Goal: Task Accomplishment & Management: Manage account settings

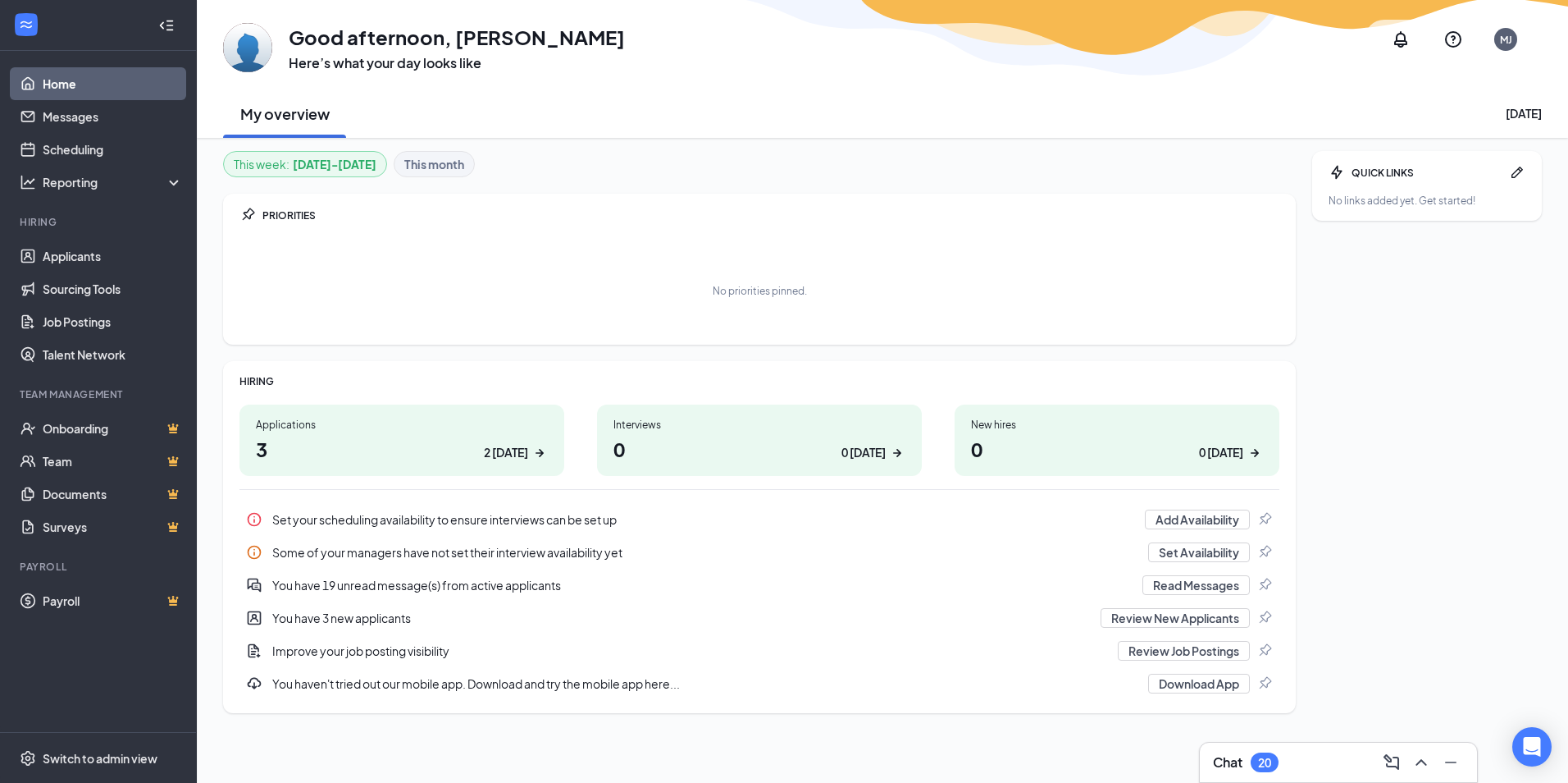
click at [456, 441] on h1 "3 2 [DATE]" at bounding box center [402, 449] width 292 height 28
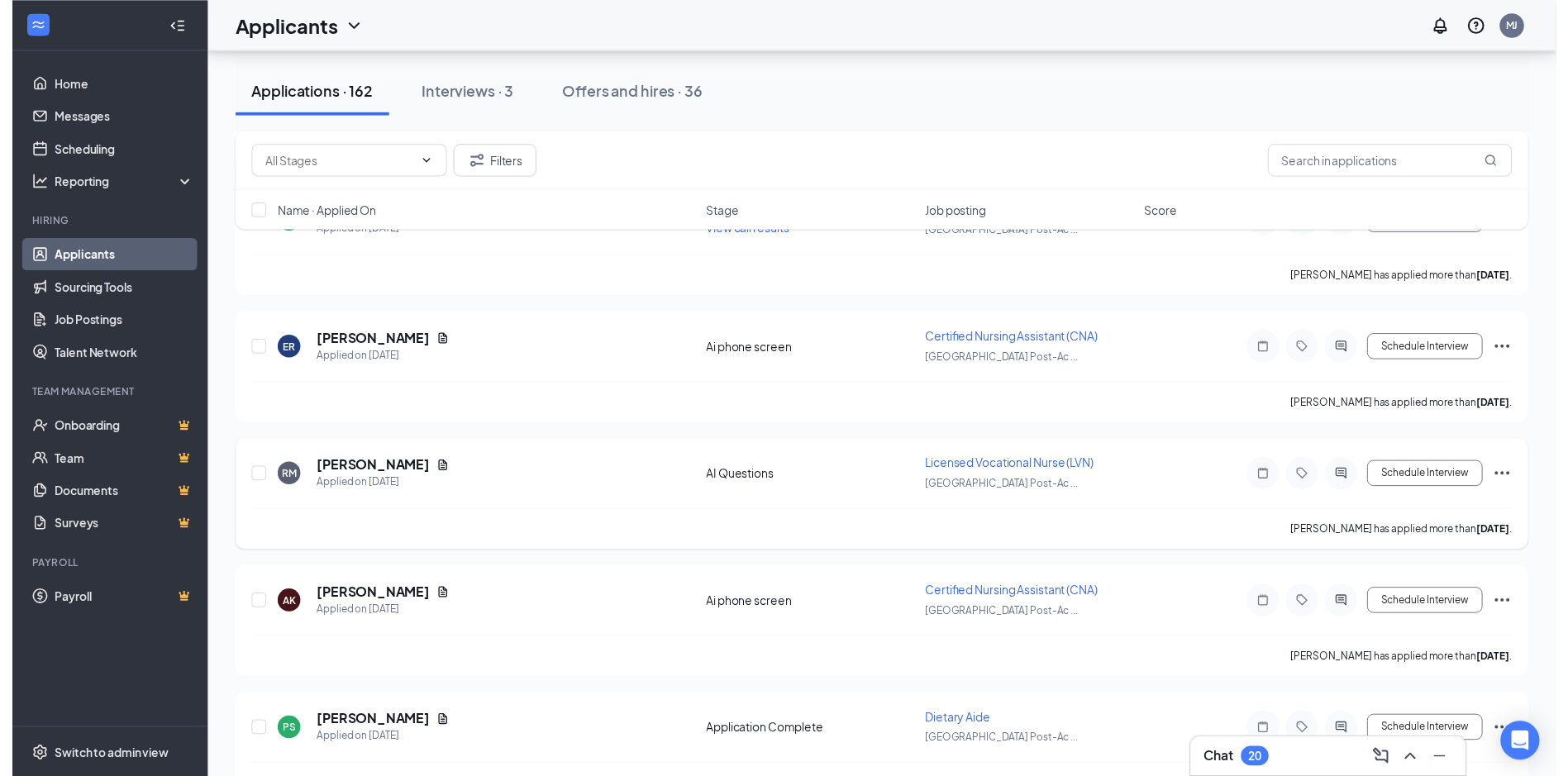
scroll to position [1157, 0]
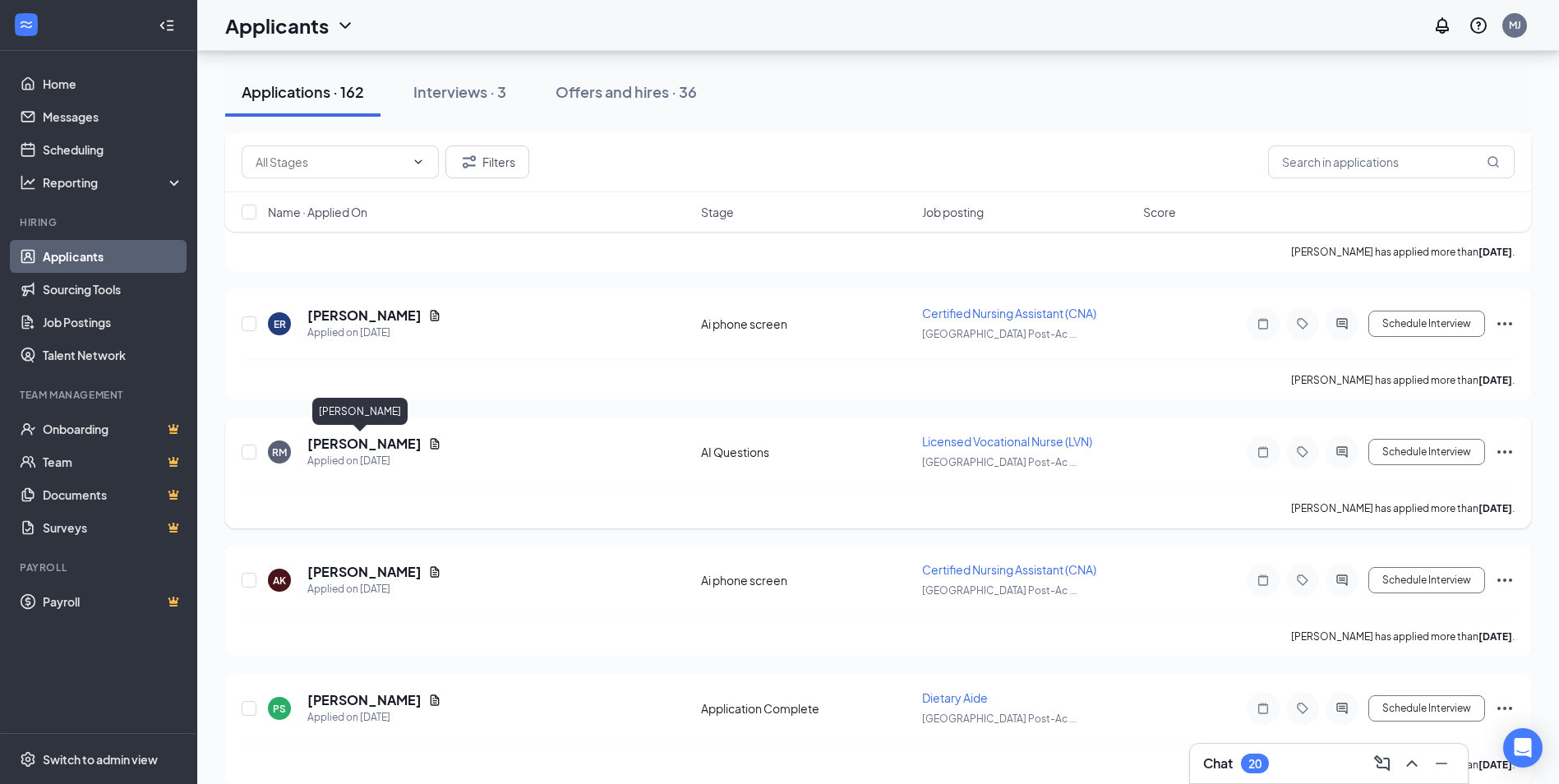
click at [367, 449] on h5 "[PERSON_NAME]" at bounding box center [364, 444] width 114 height 18
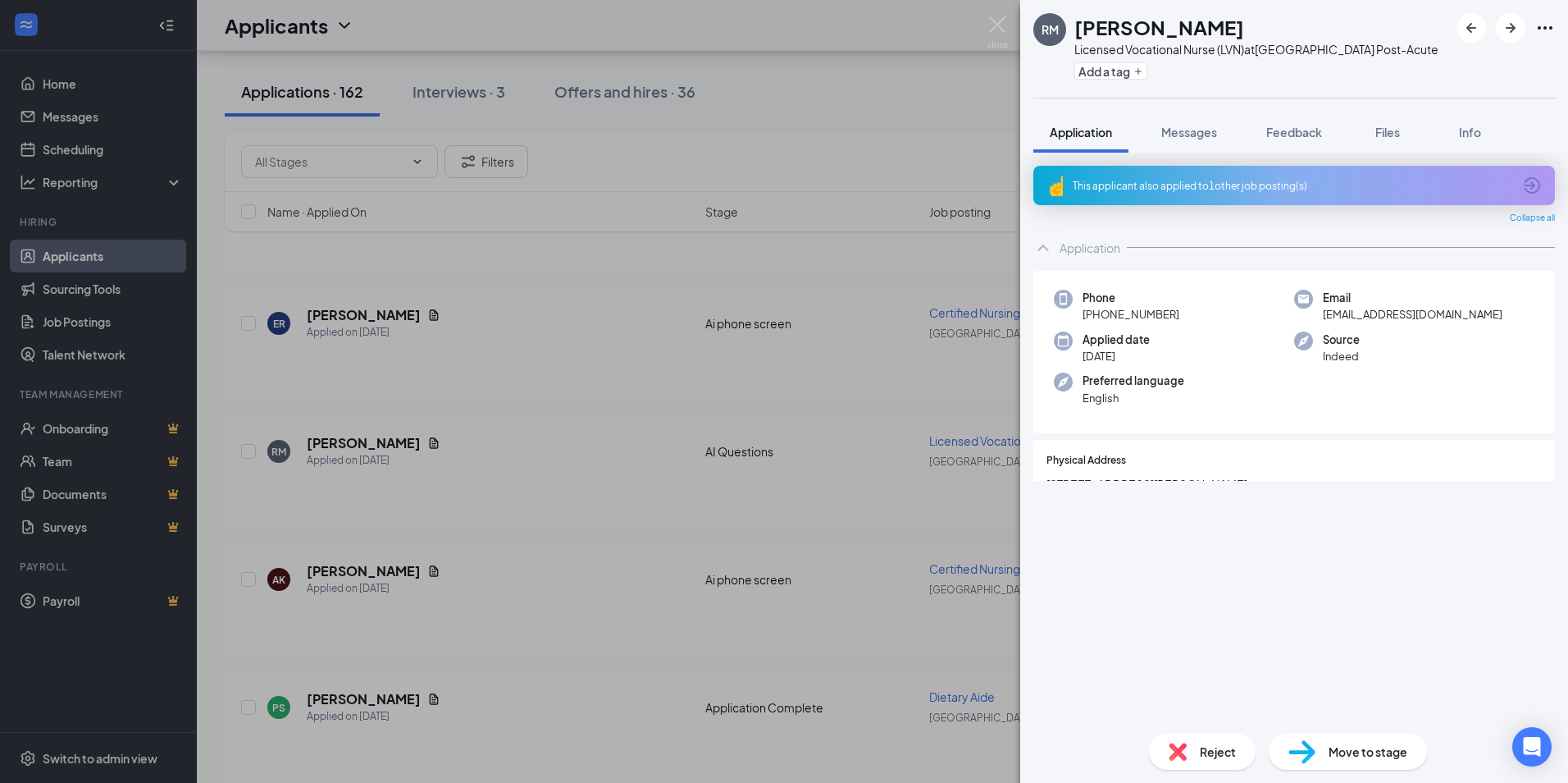
click at [1302, 187] on div "This applicant also applied to 1 other job posting(s)" at bounding box center [1292, 186] width 439 height 14
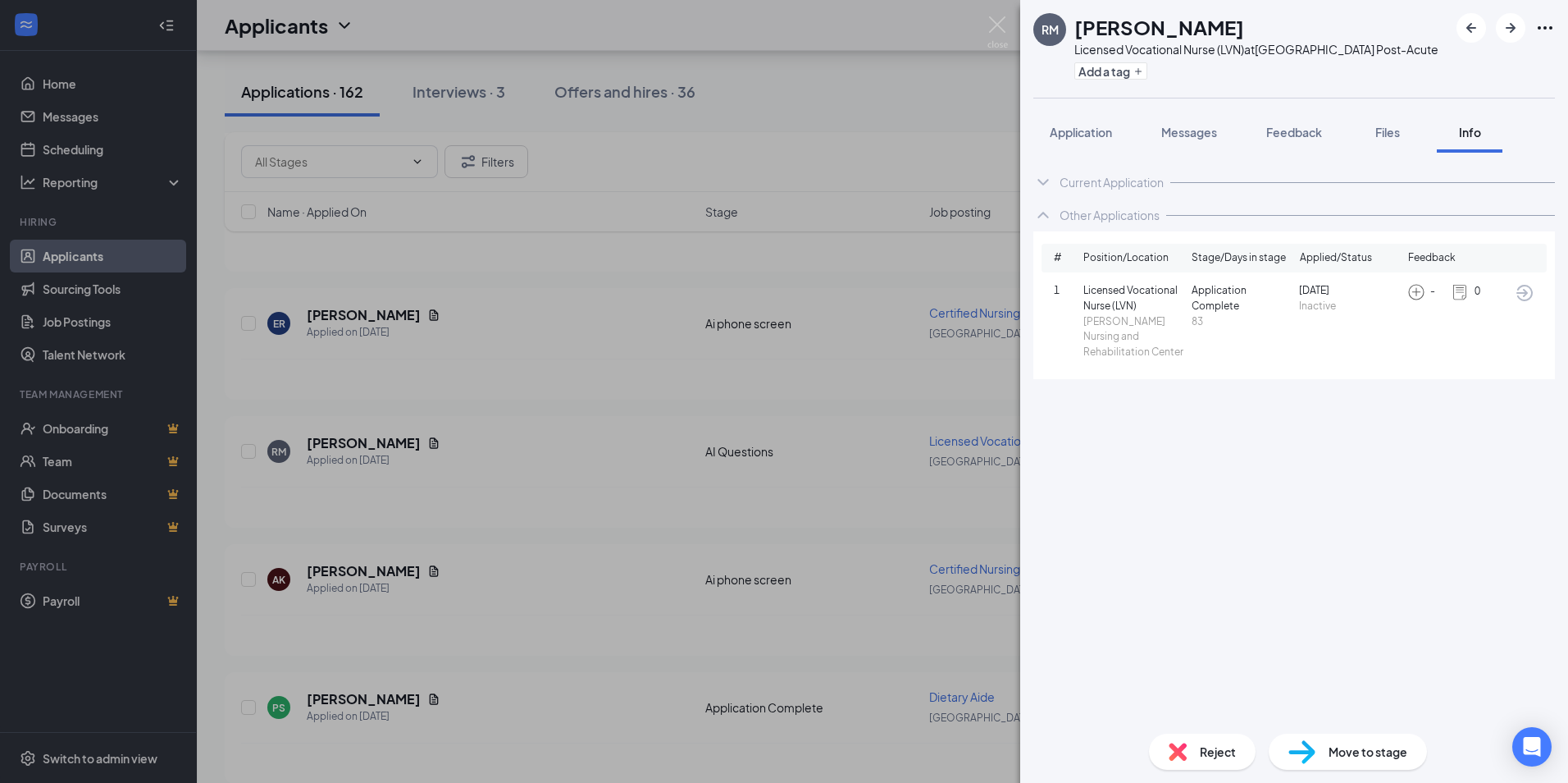
click at [900, 384] on div "RM [PERSON_NAME] Licensed Vocational Nurse (LVN) at [GEOGRAPHIC_DATA] Post-Acut…" at bounding box center [784, 391] width 1568 height 783
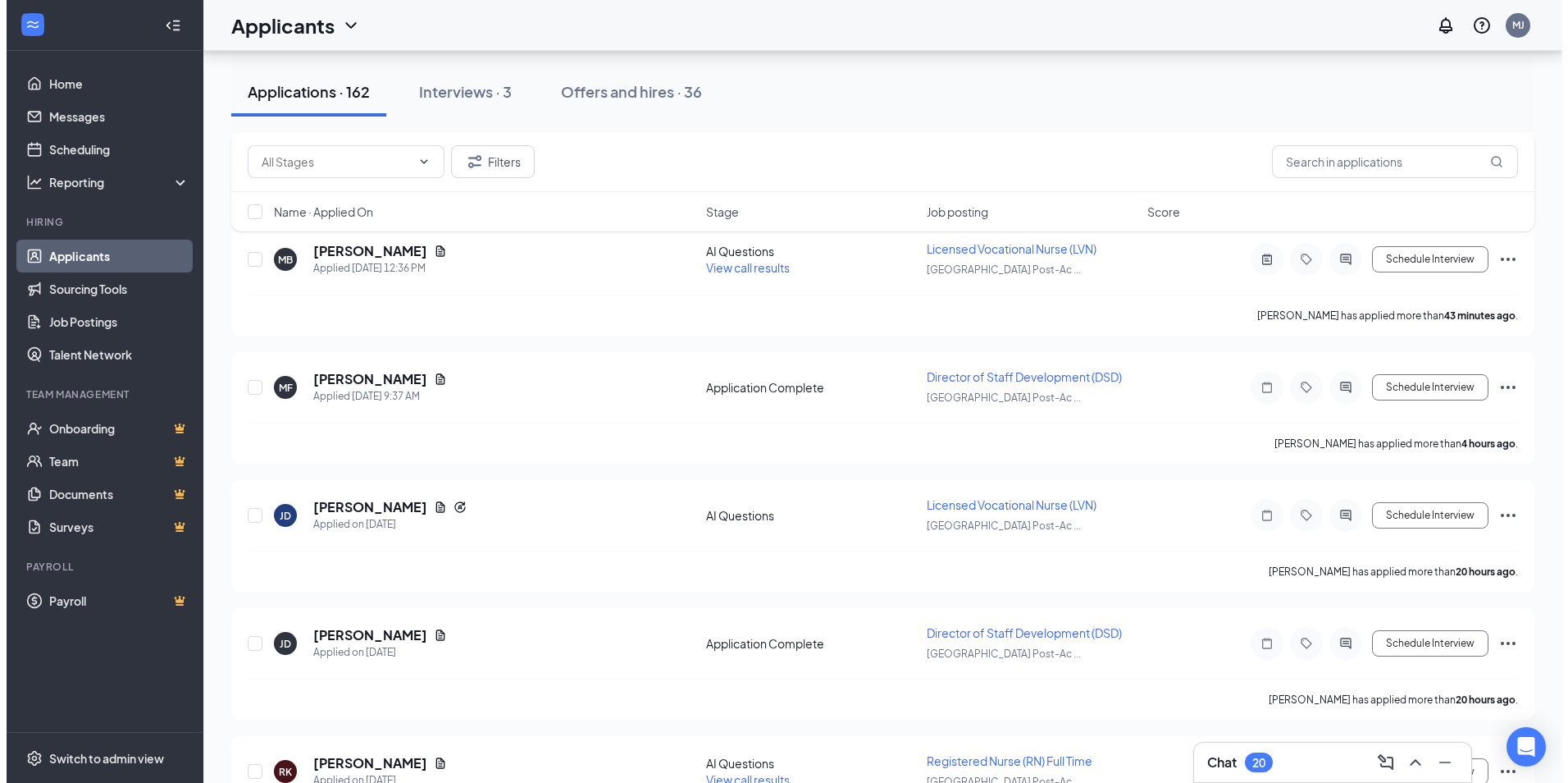
scroll to position [246, 0]
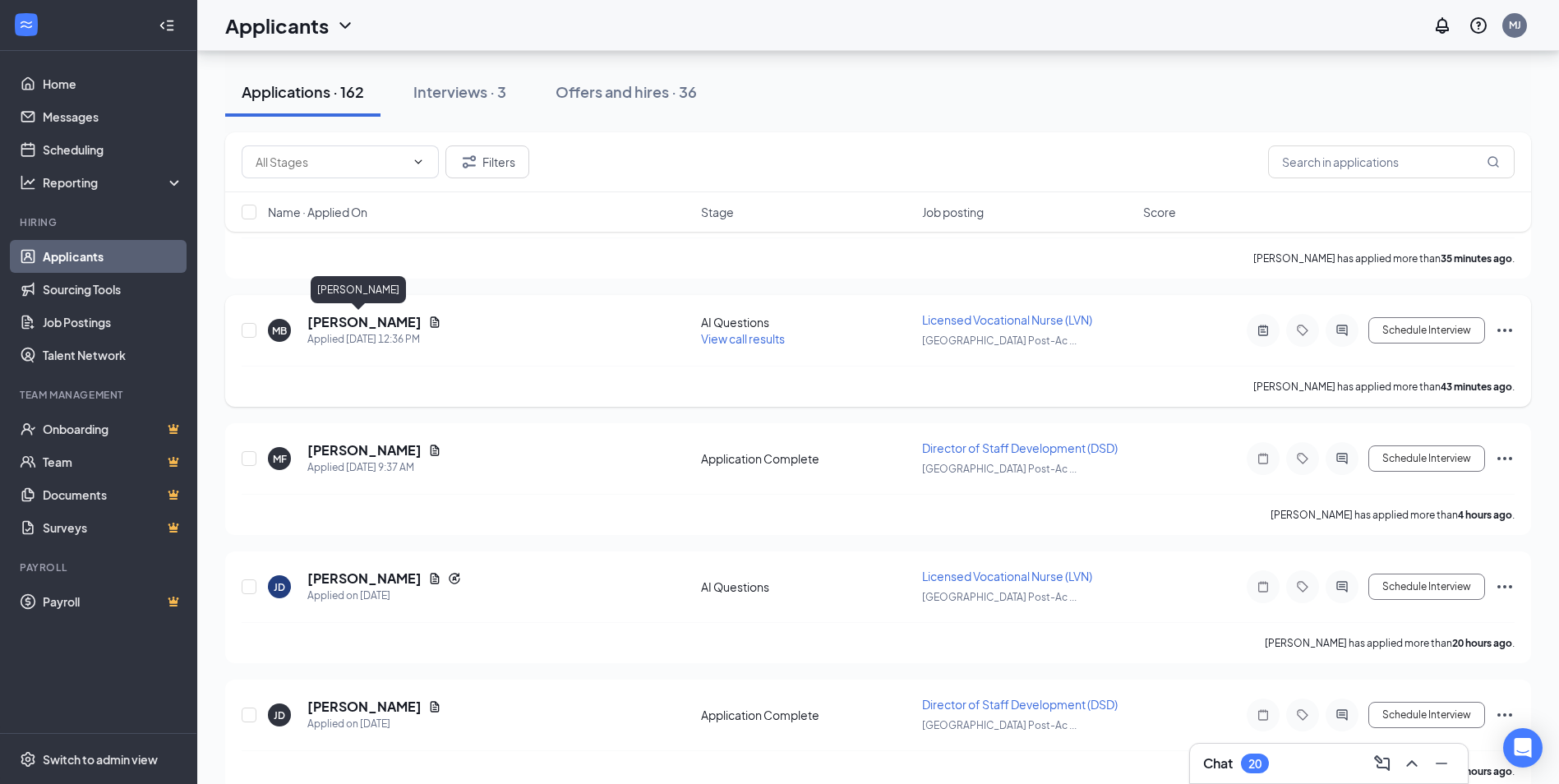
click at [342, 320] on h5 "[PERSON_NAME]" at bounding box center [364, 322] width 114 height 18
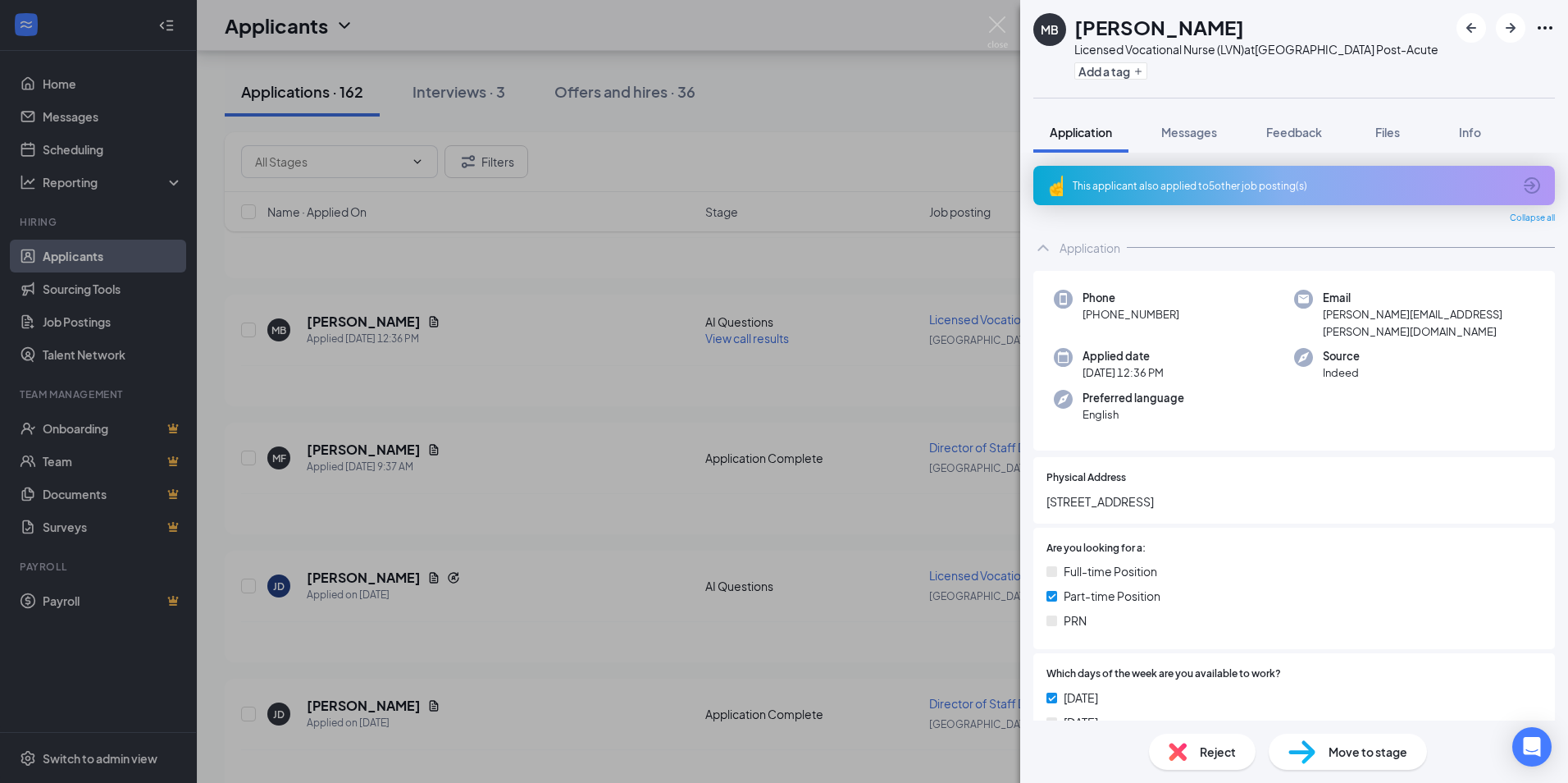
click at [1317, 195] on div "This applicant also applied to 5 other job posting(s)" at bounding box center [1295, 185] width 522 height 39
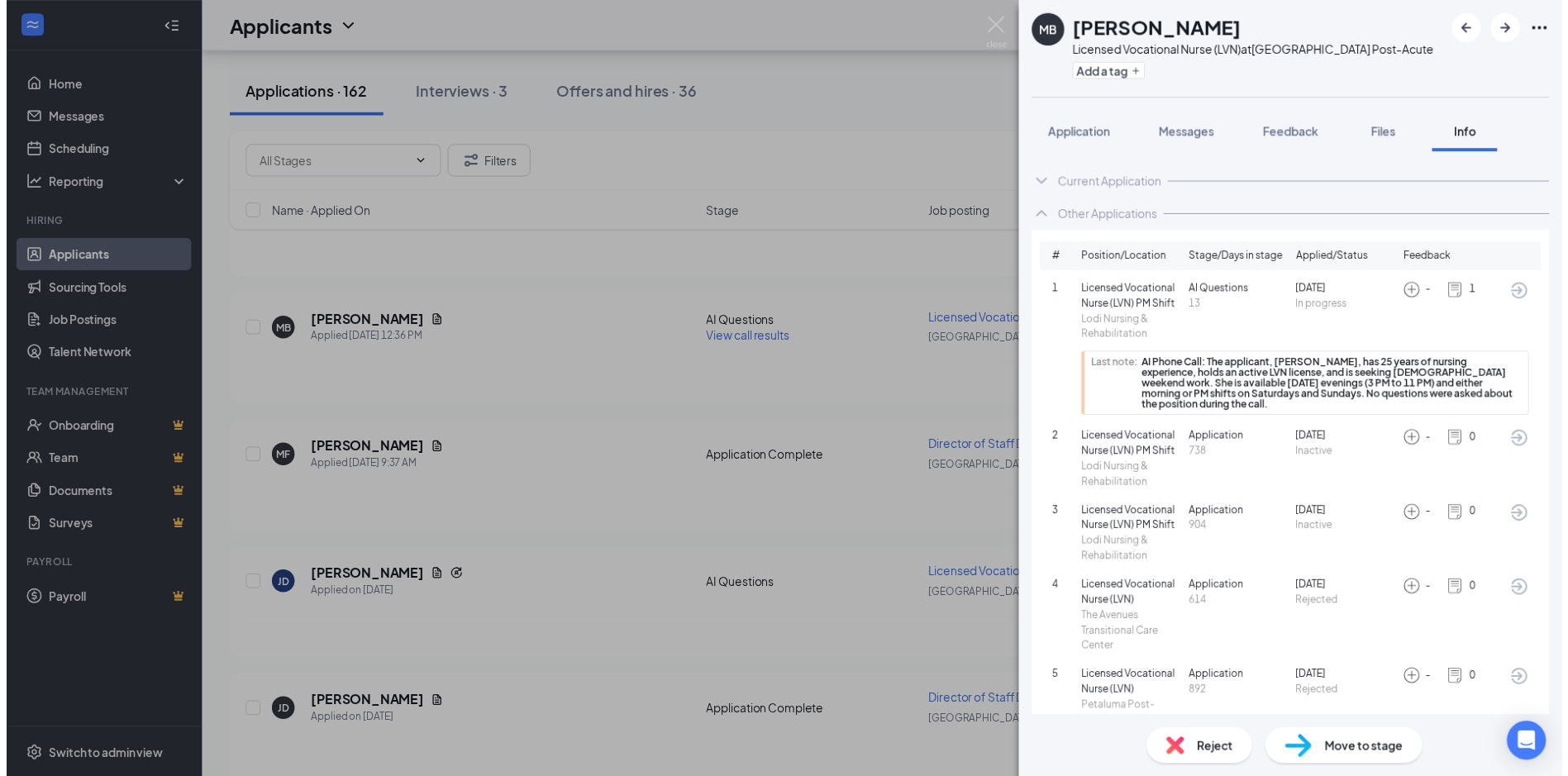
scroll to position [33, 0]
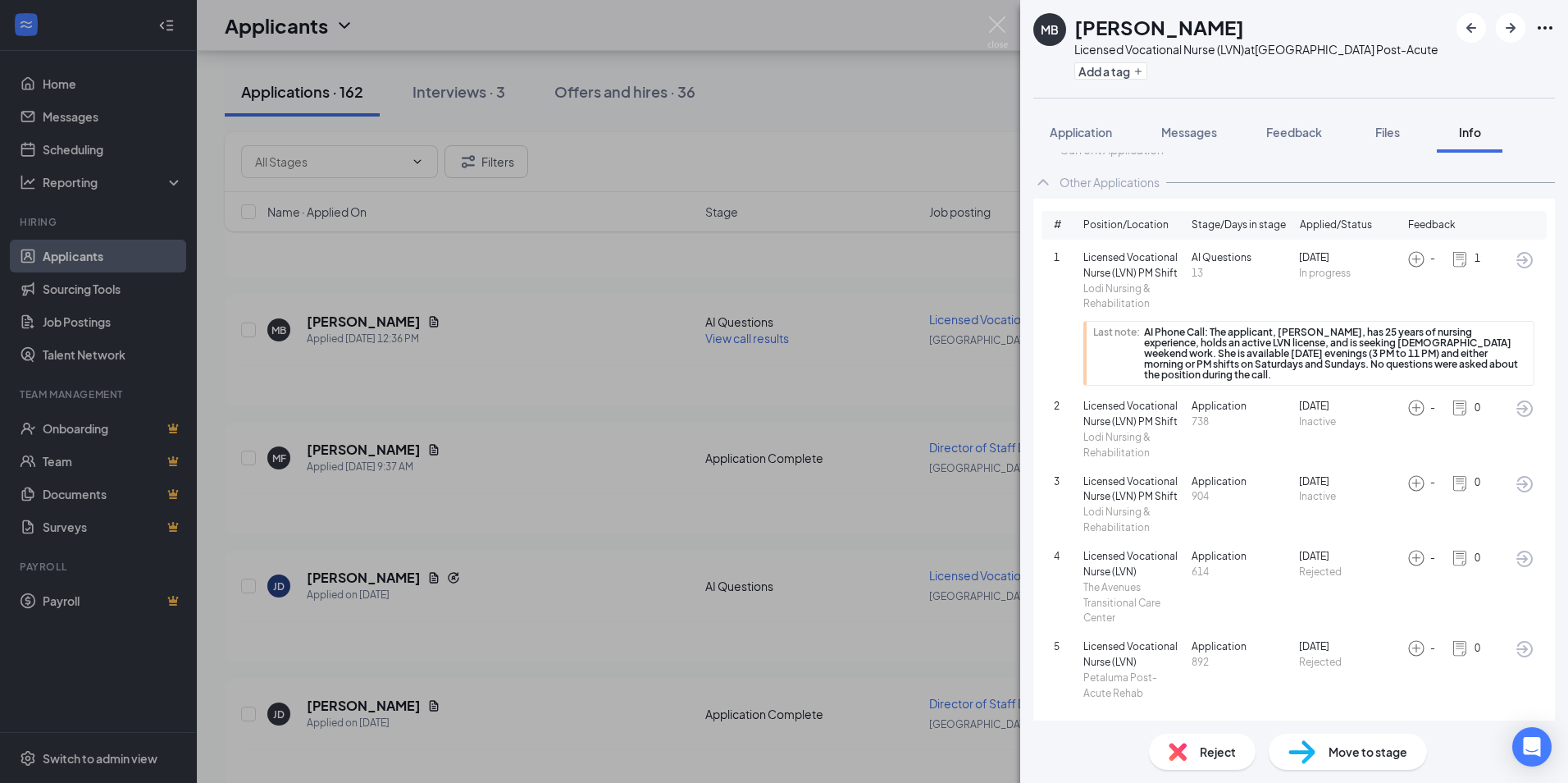
click at [549, 476] on div "MB [PERSON_NAME] Licensed Vocational Nurse (LVN) at [GEOGRAPHIC_DATA] Post-Acut…" at bounding box center [784, 391] width 1568 height 783
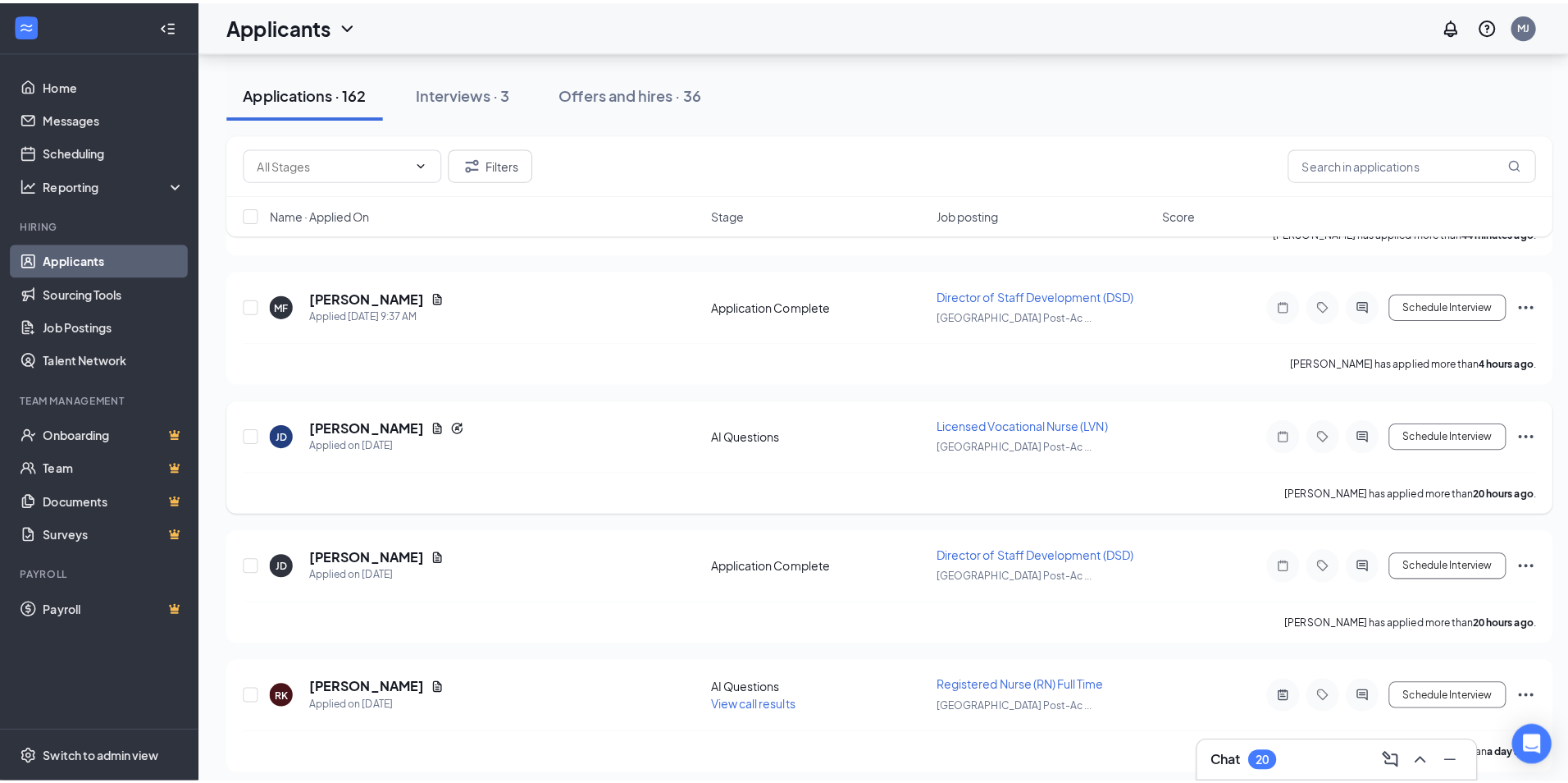
scroll to position [410, 0]
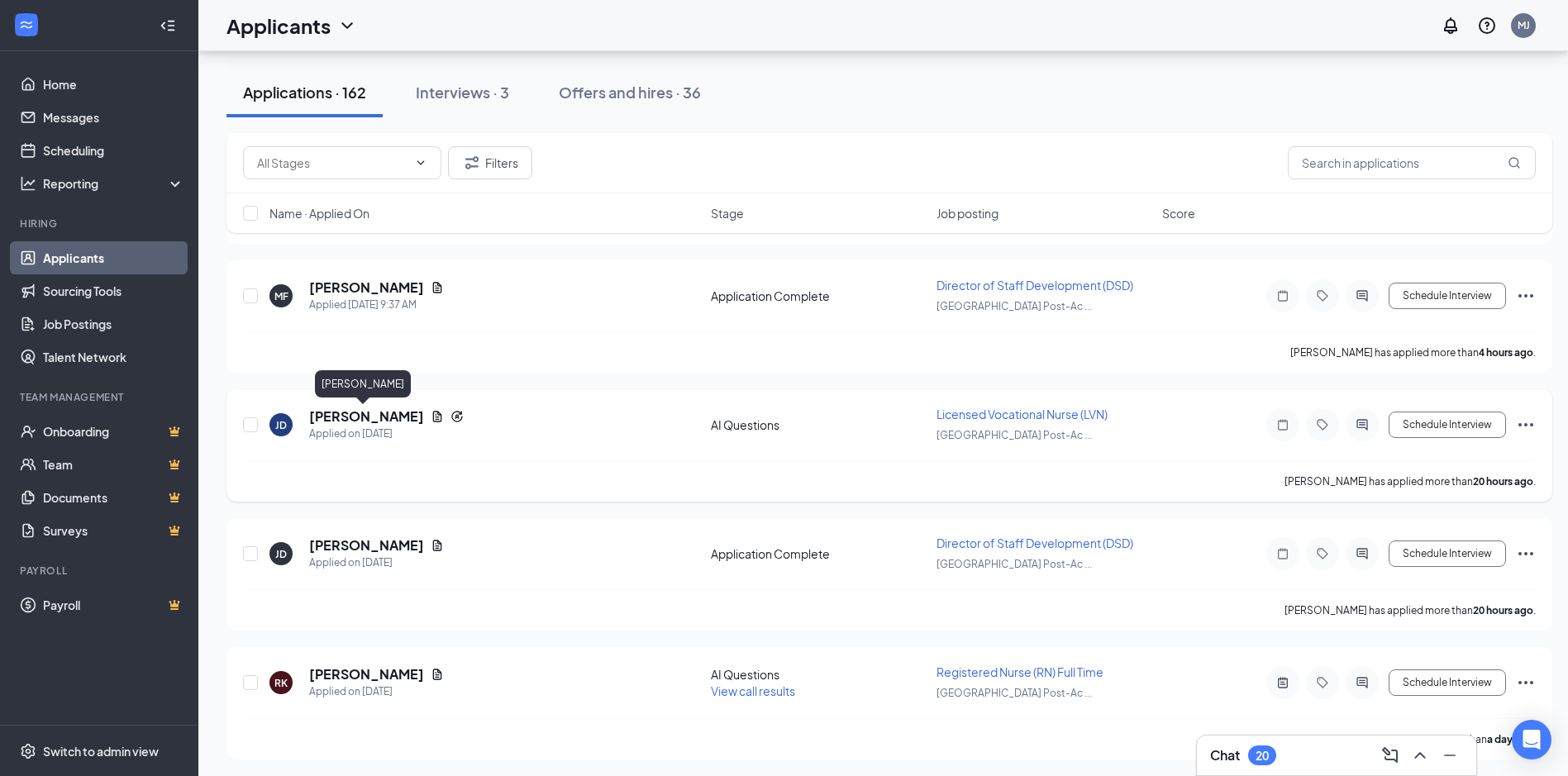
click at [348, 414] on h5 "[PERSON_NAME]" at bounding box center [366, 417] width 115 height 18
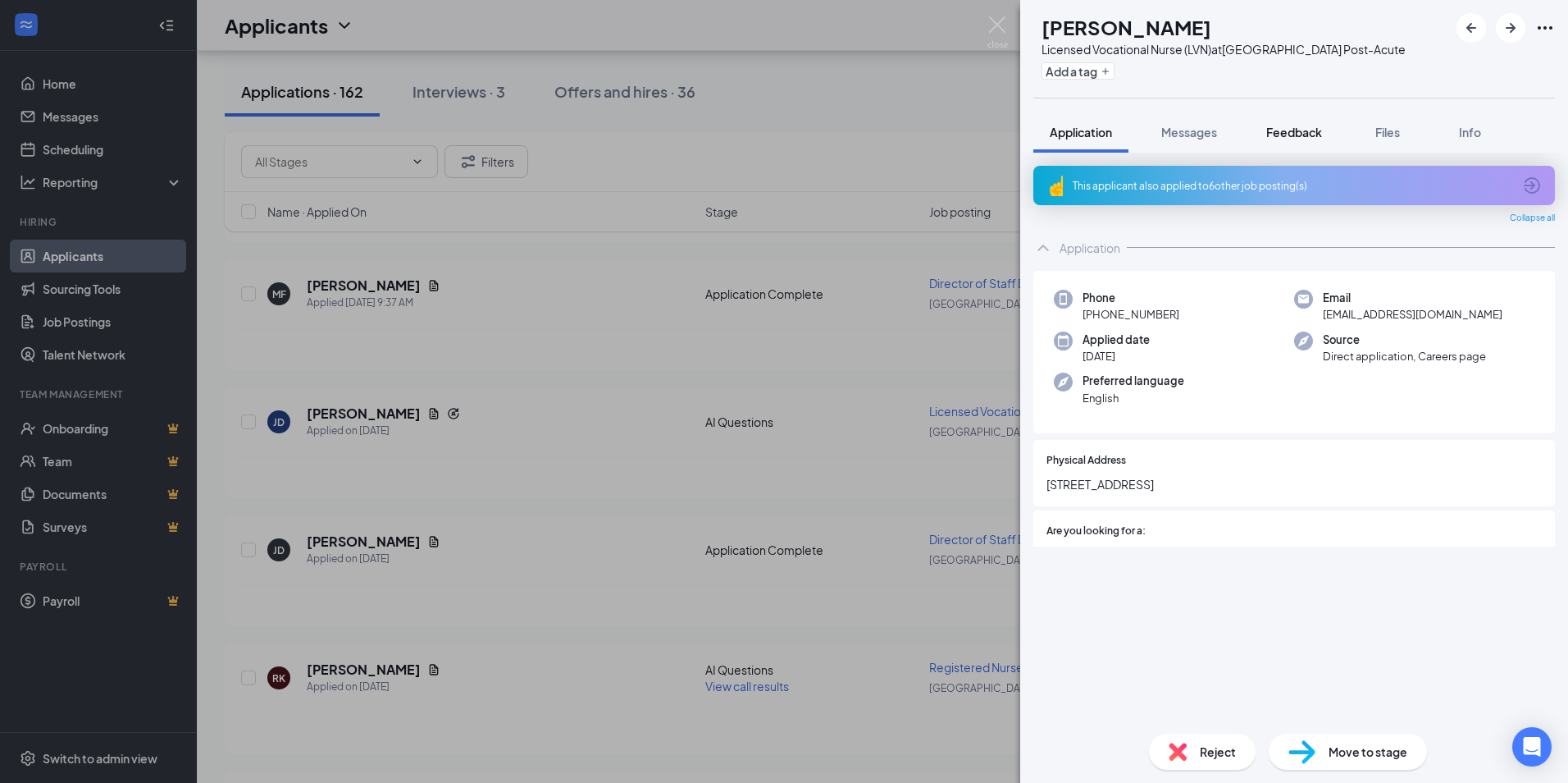
click at [1275, 147] on button "Feedback" at bounding box center [1295, 132] width 88 height 41
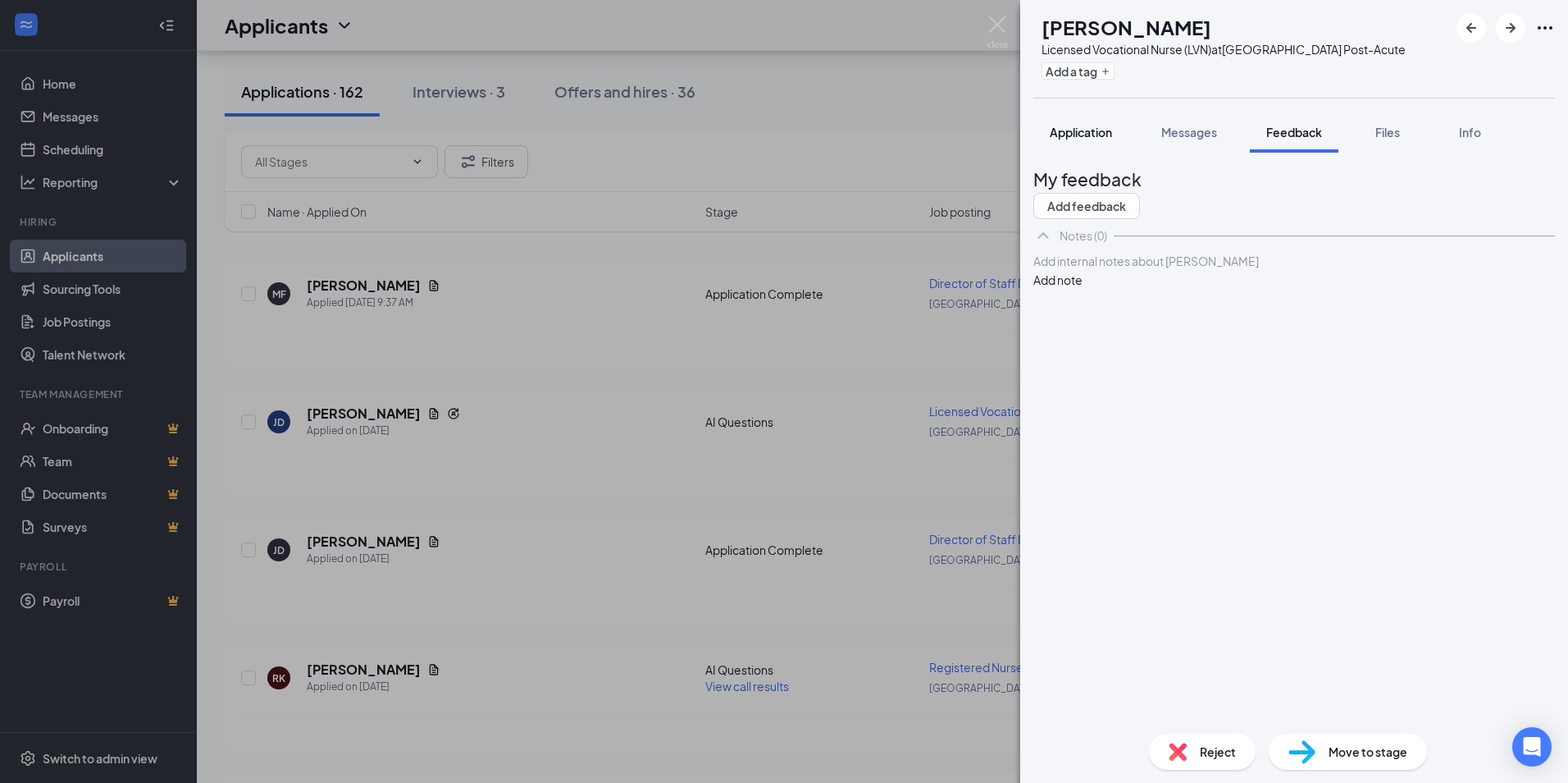
click at [1126, 152] on button "Application" at bounding box center [1081, 132] width 95 height 41
click at [1085, 138] on span "Application" at bounding box center [1081, 133] width 63 height 15
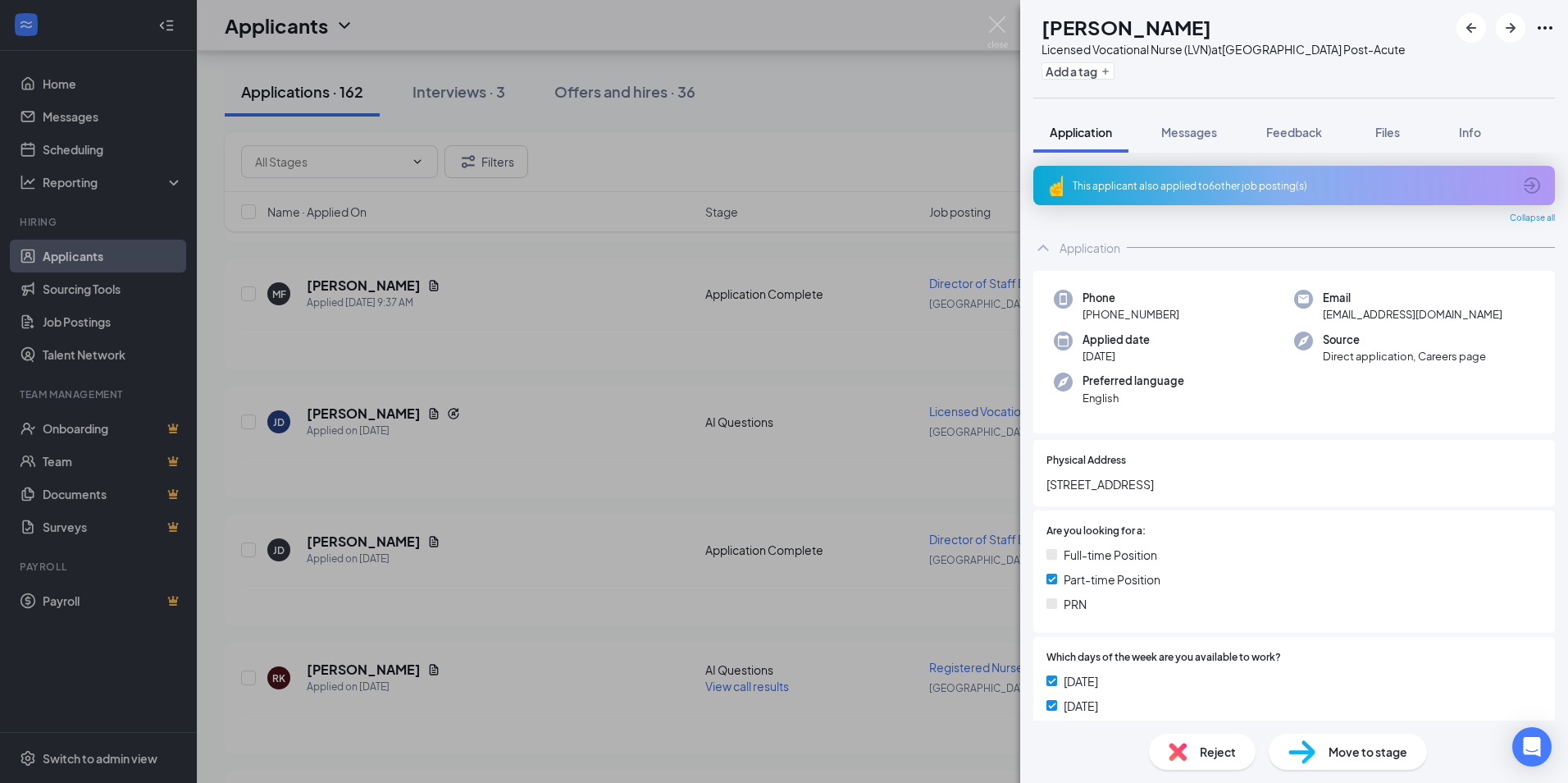
click at [1095, 183] on div "This applicant also applied to 6 other job posting(s)" at bounding box center [1292, 186] width 439 height 14
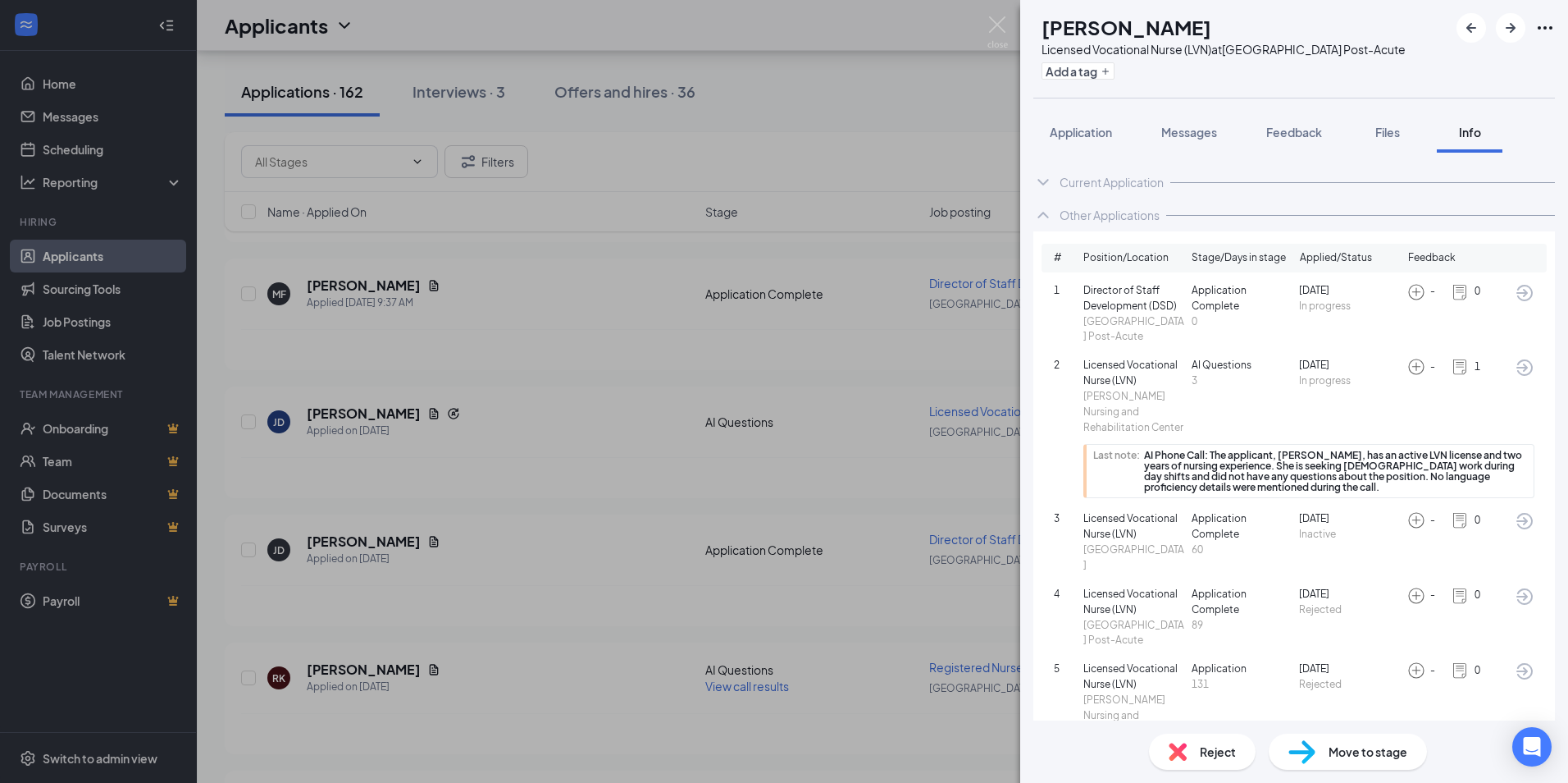
click at [562, 382] on div "[PERSON_NAME] Licensed Vocational Nurse (LVN) at [GEOGRAPHIC_DATA] Post-Acute A…" at bounding box center [784, 391] width 1568 height 783
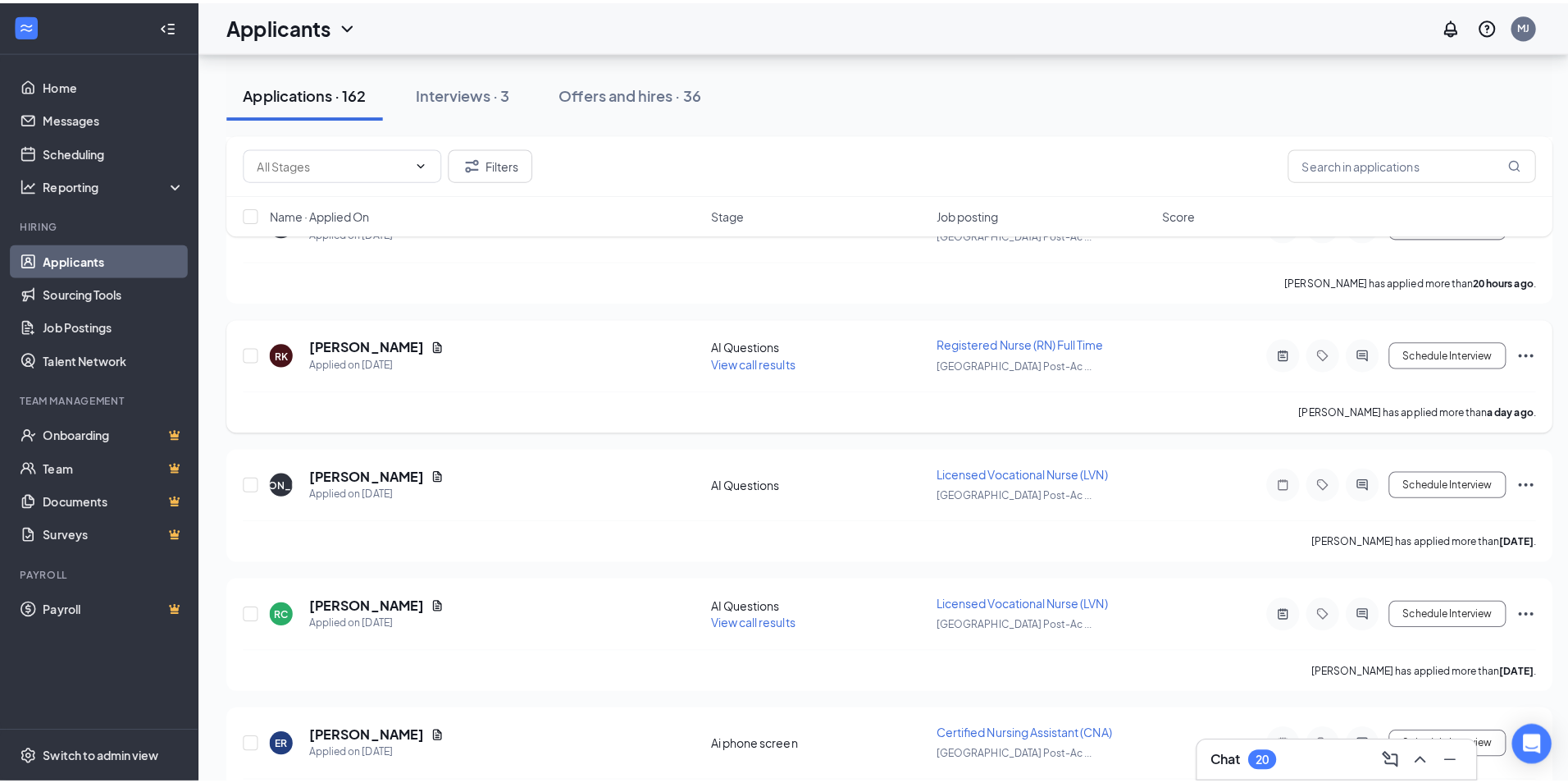
scroll to position [821, 0]
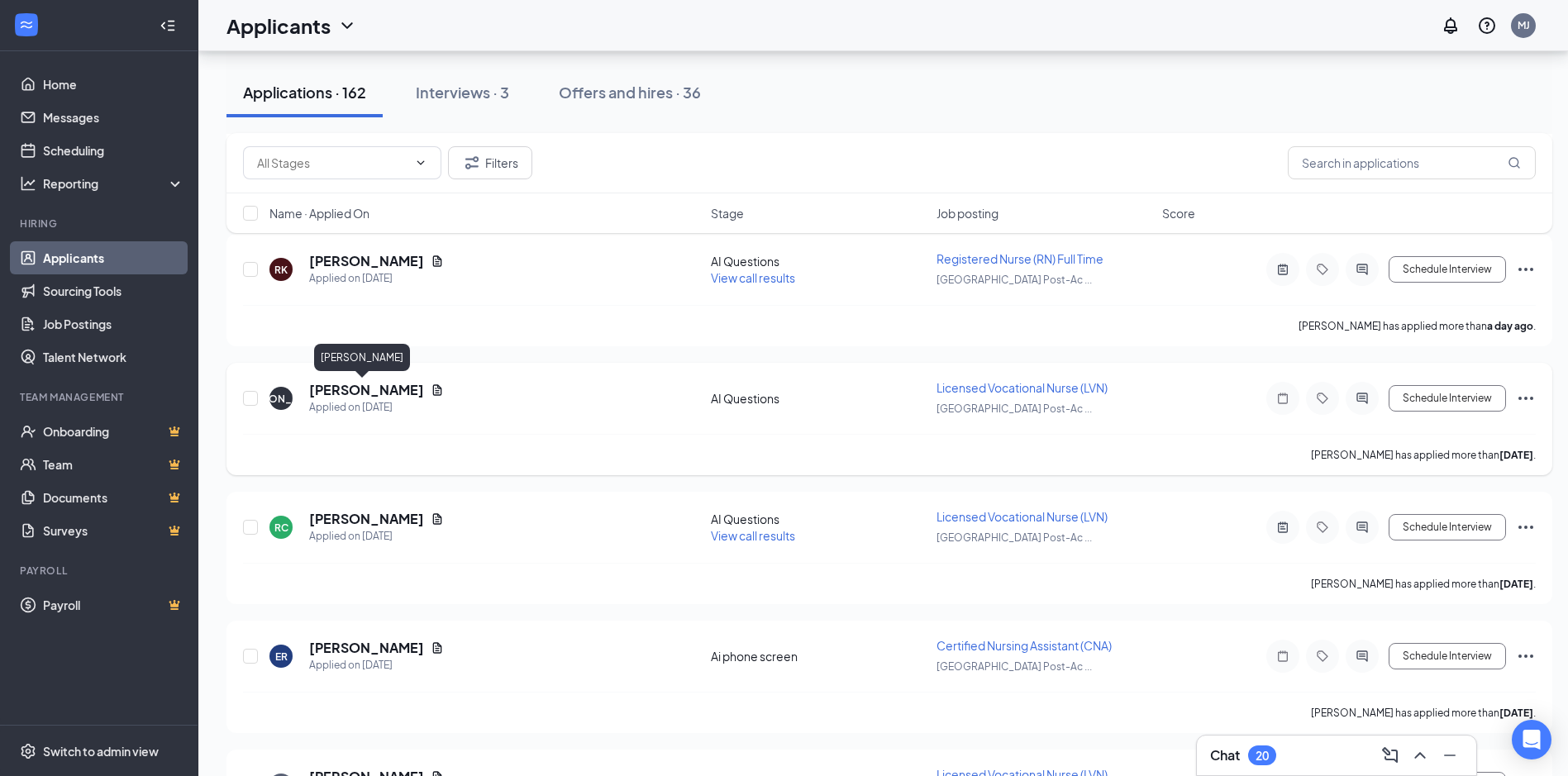
click at [352, 384] on h5 "[PERSON_NAME]" at bounding box center [366, 391] width 115 height 18
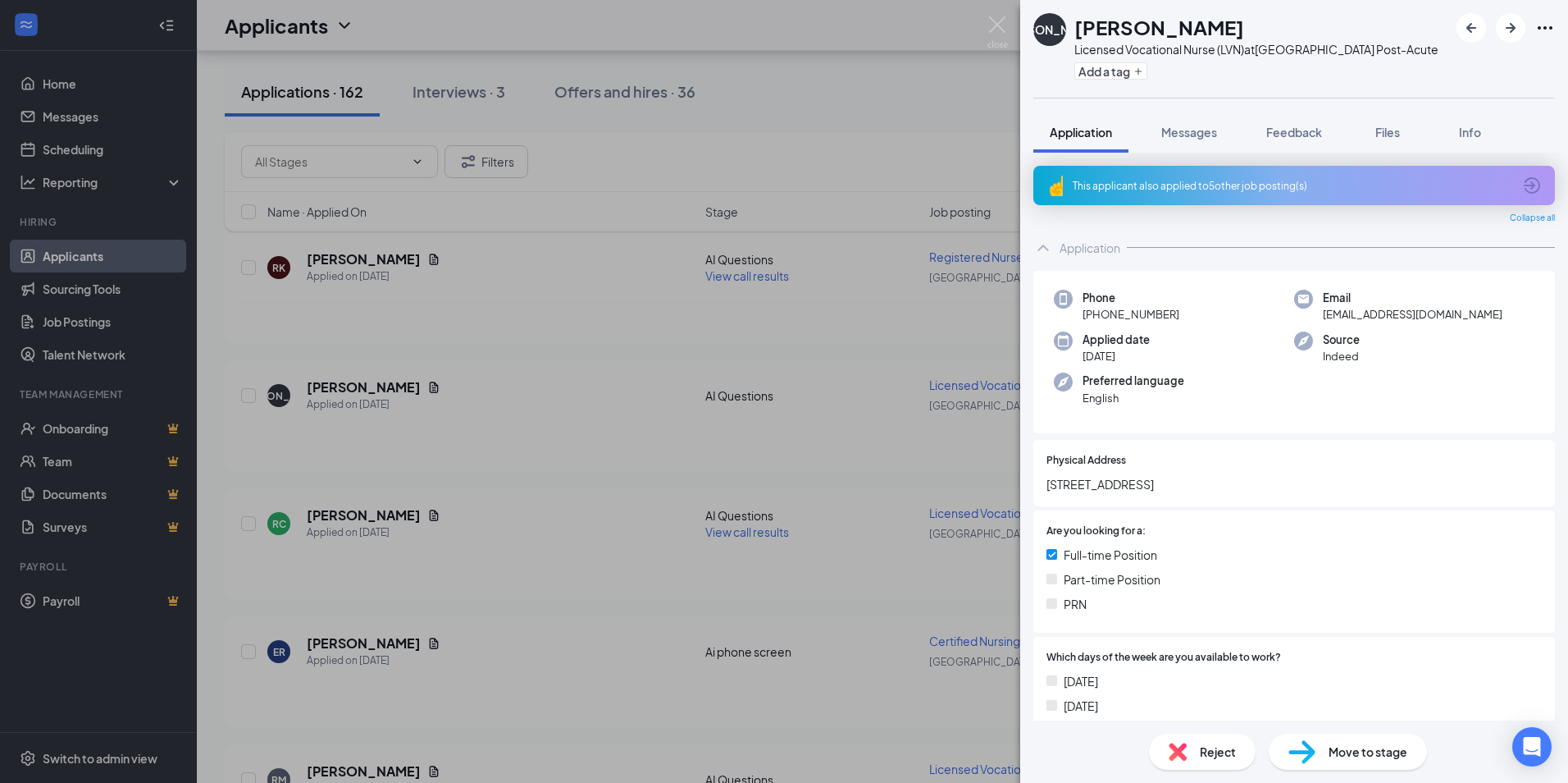
click at [1111, 188] on div "This applicant also applied to 5 other job posting(s)" at bounding box center [1292, 186] width 439 height 14
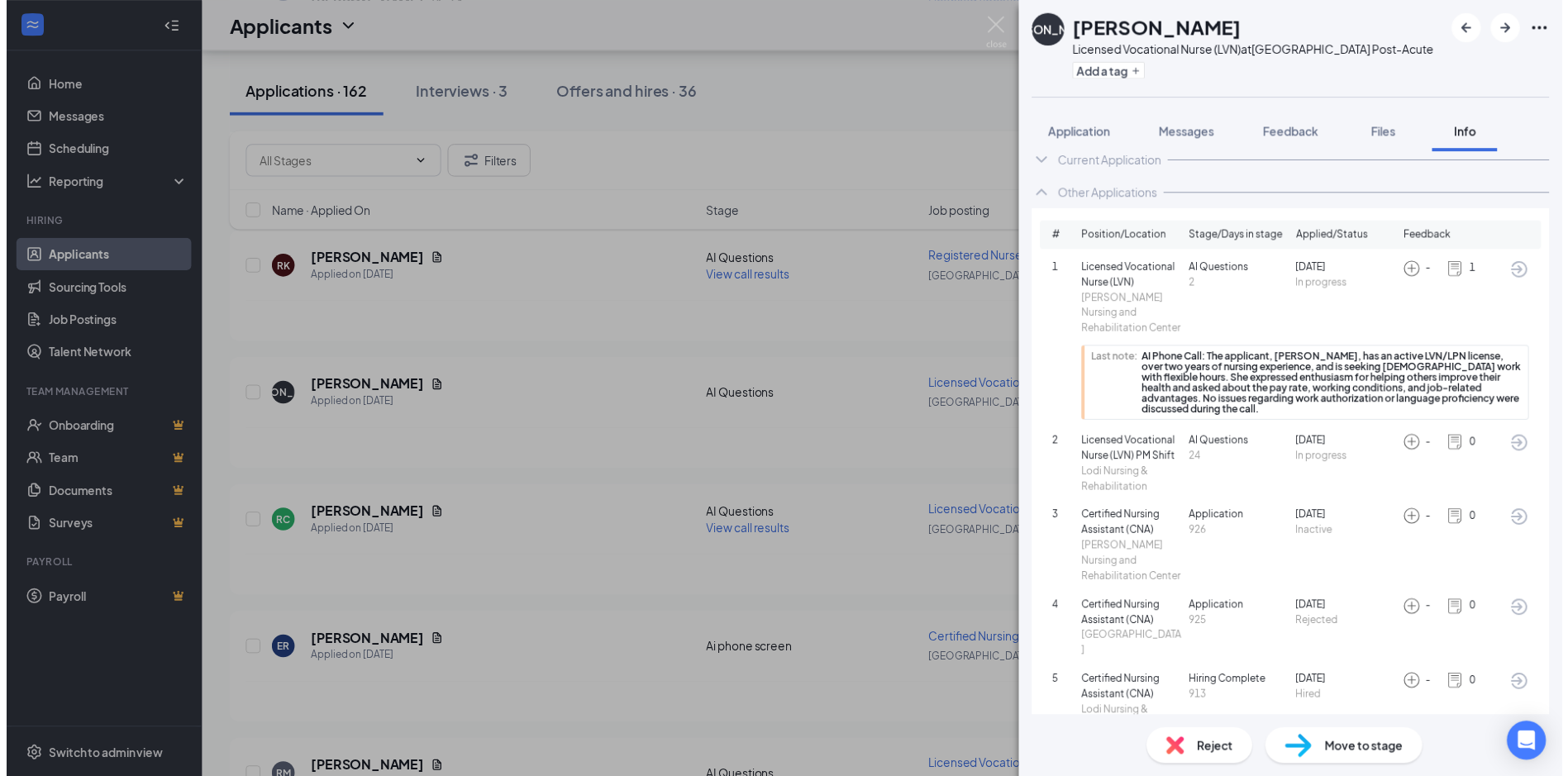
scroll to position [28, 0]
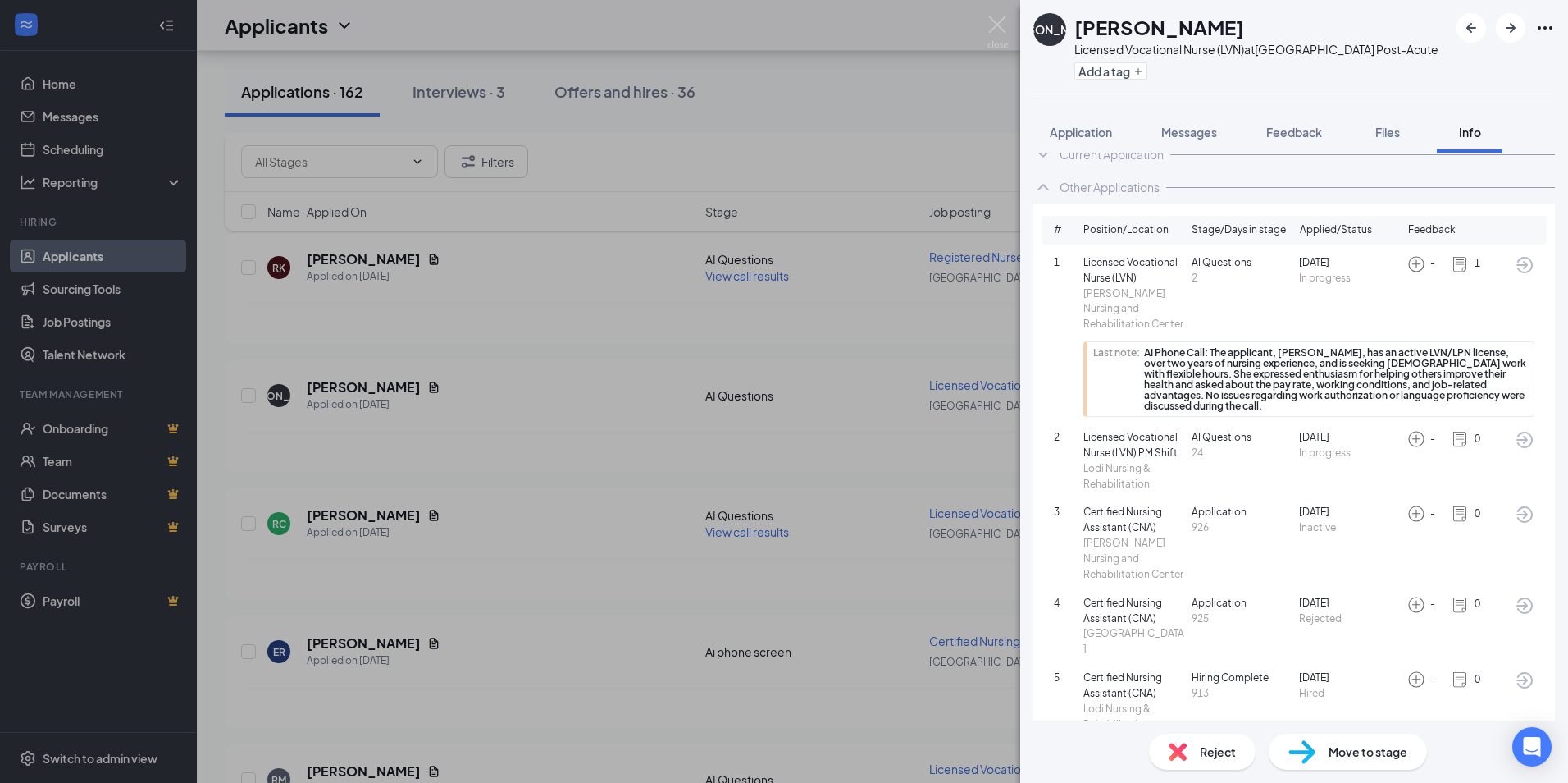
click at [603, 426] on div "[PERSON_NAME] Atianjoh Licensed Vocational Nurse (LVN) at [GEOGRAPHIC_DATA] Pos…" at bounding box center [784, 391] width 1568 height 783
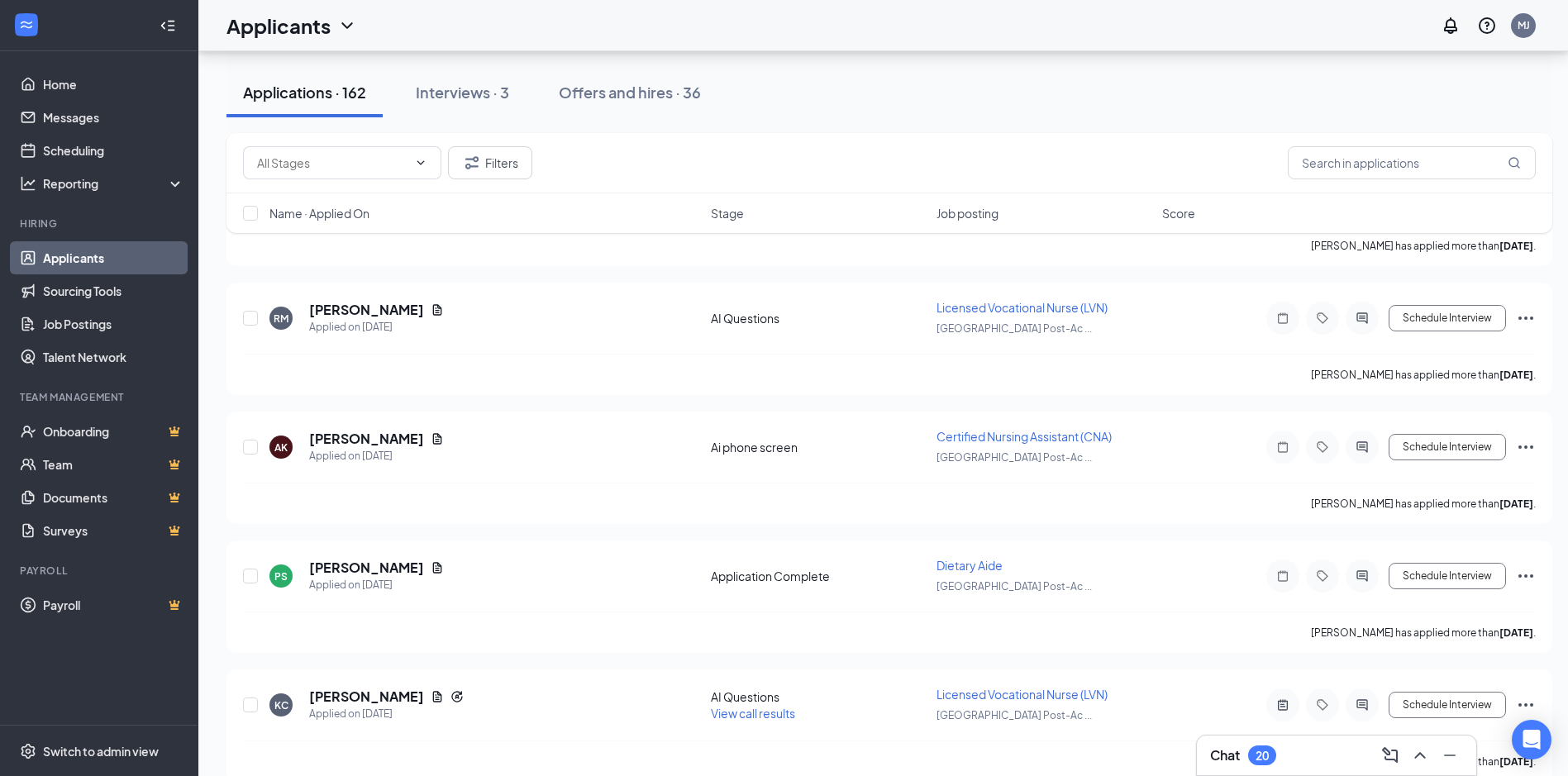
scroll to position [1322, 0]
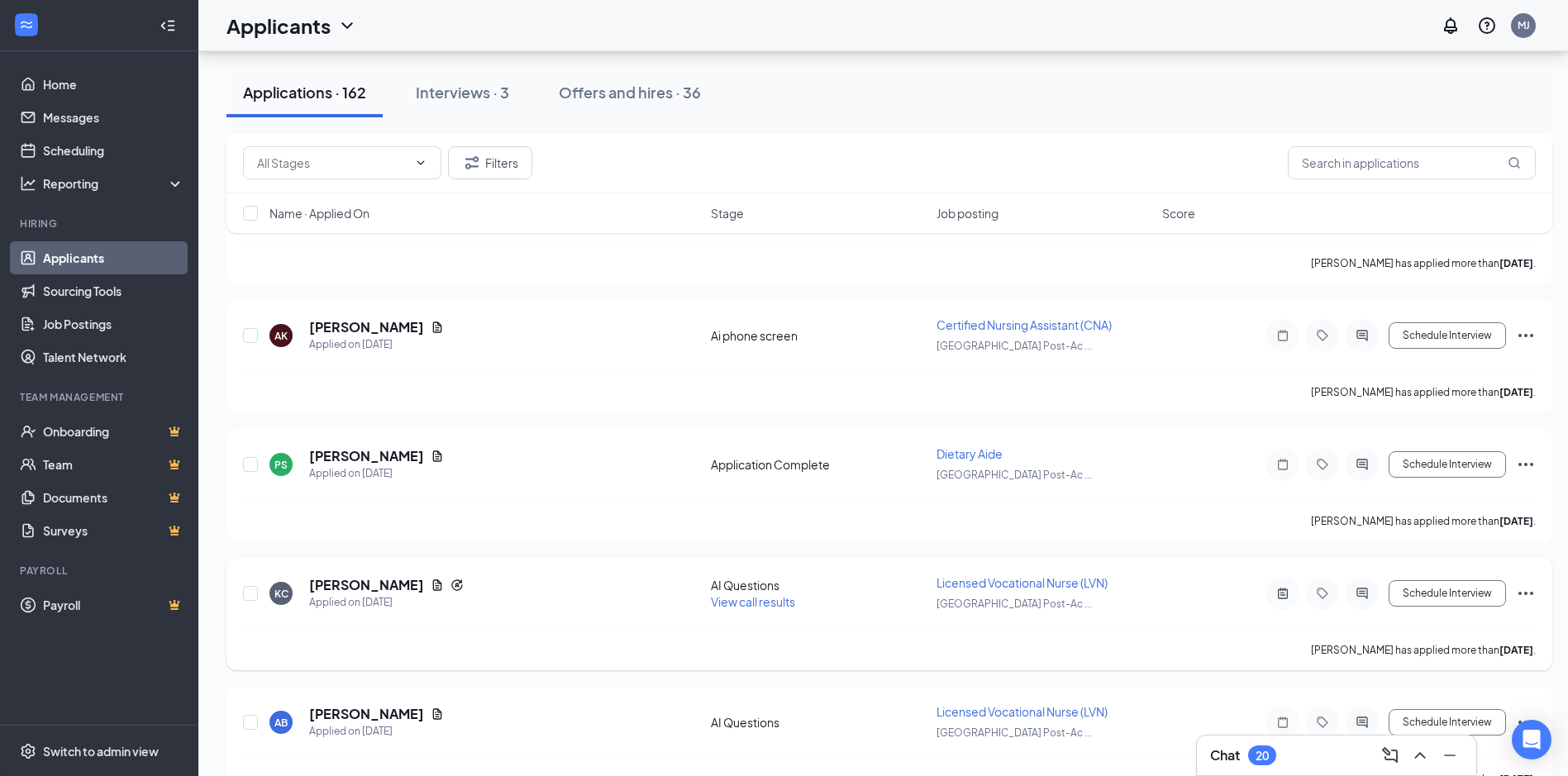
click at [523, 560] on div "KC [PERSON_NAME] Applied on [DATE] AI Questions View call results Licensed Voca…" at bounding box center [889, 614] width 1325 height 113
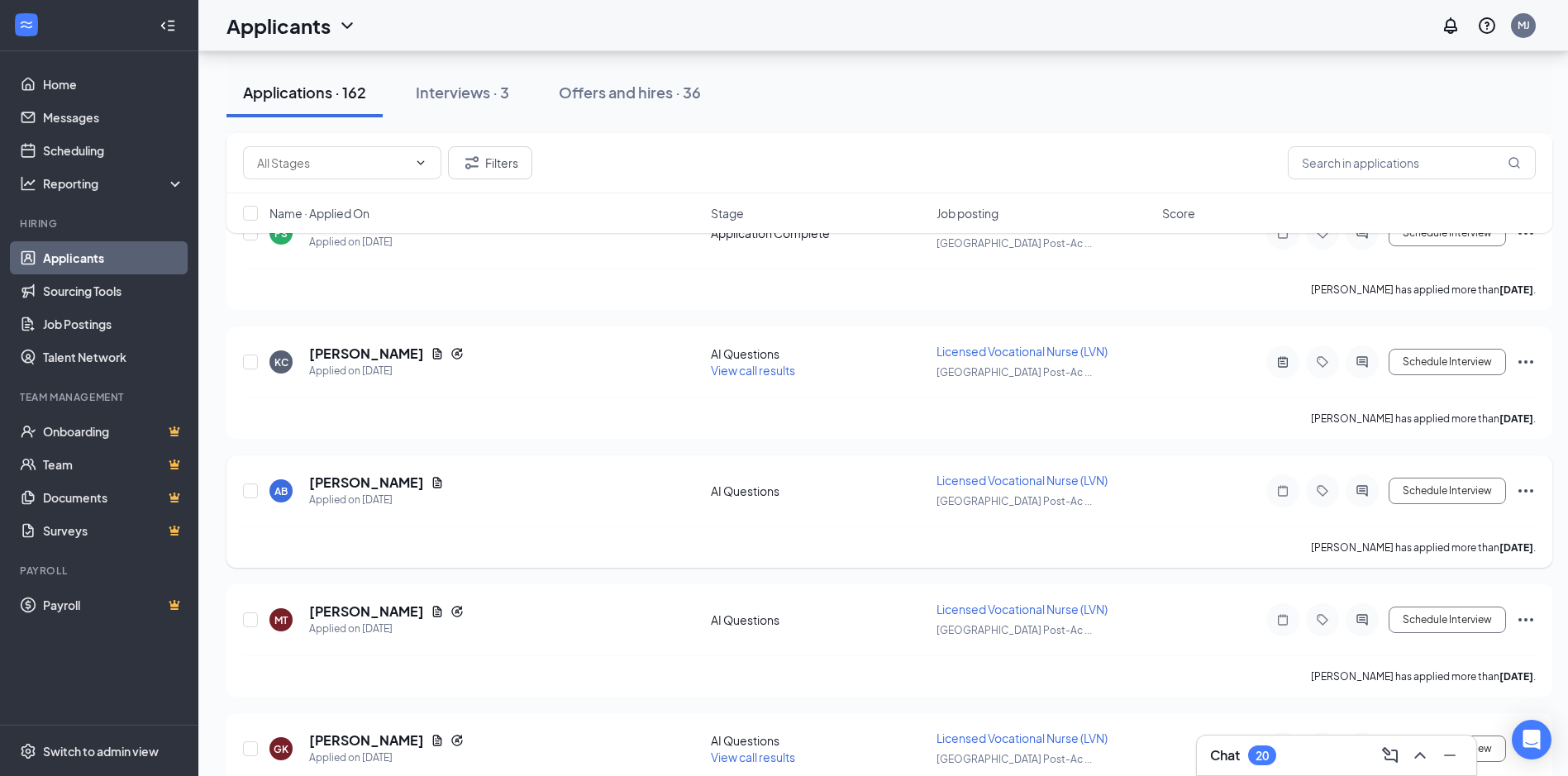
scroll to position [1653, 0]
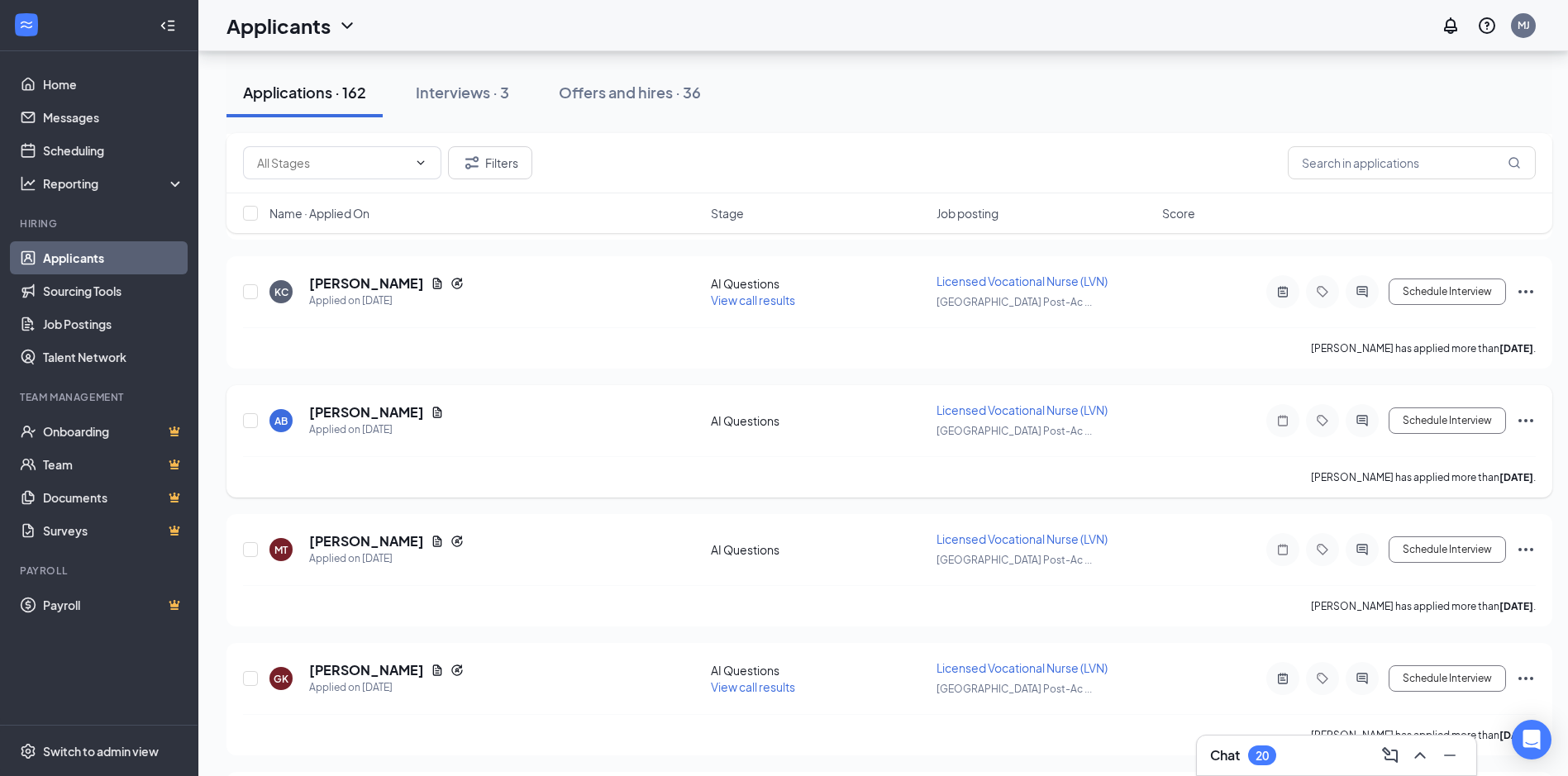
scroll to position [1735, 0]
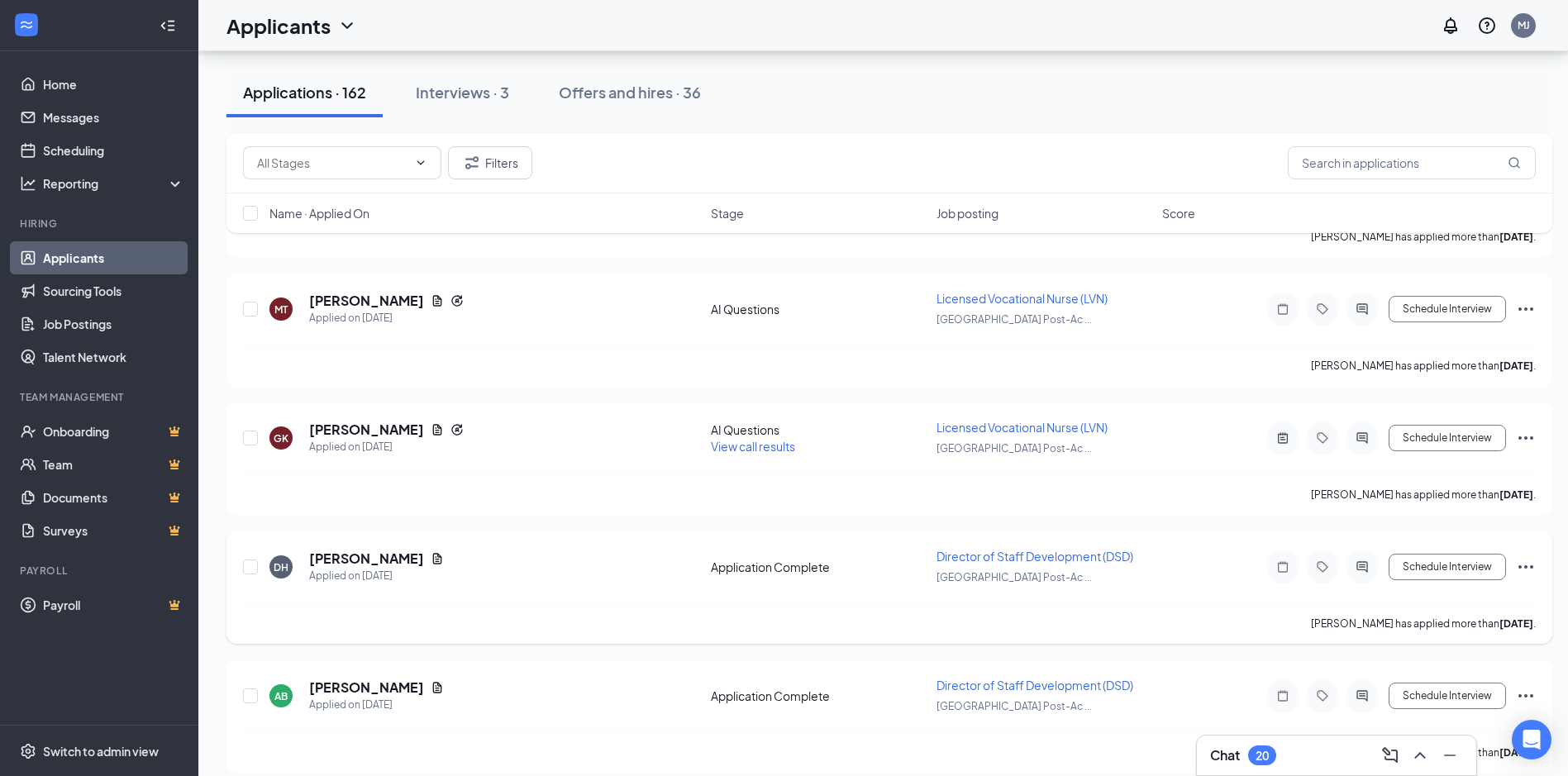
scroll to position [1984, 0]
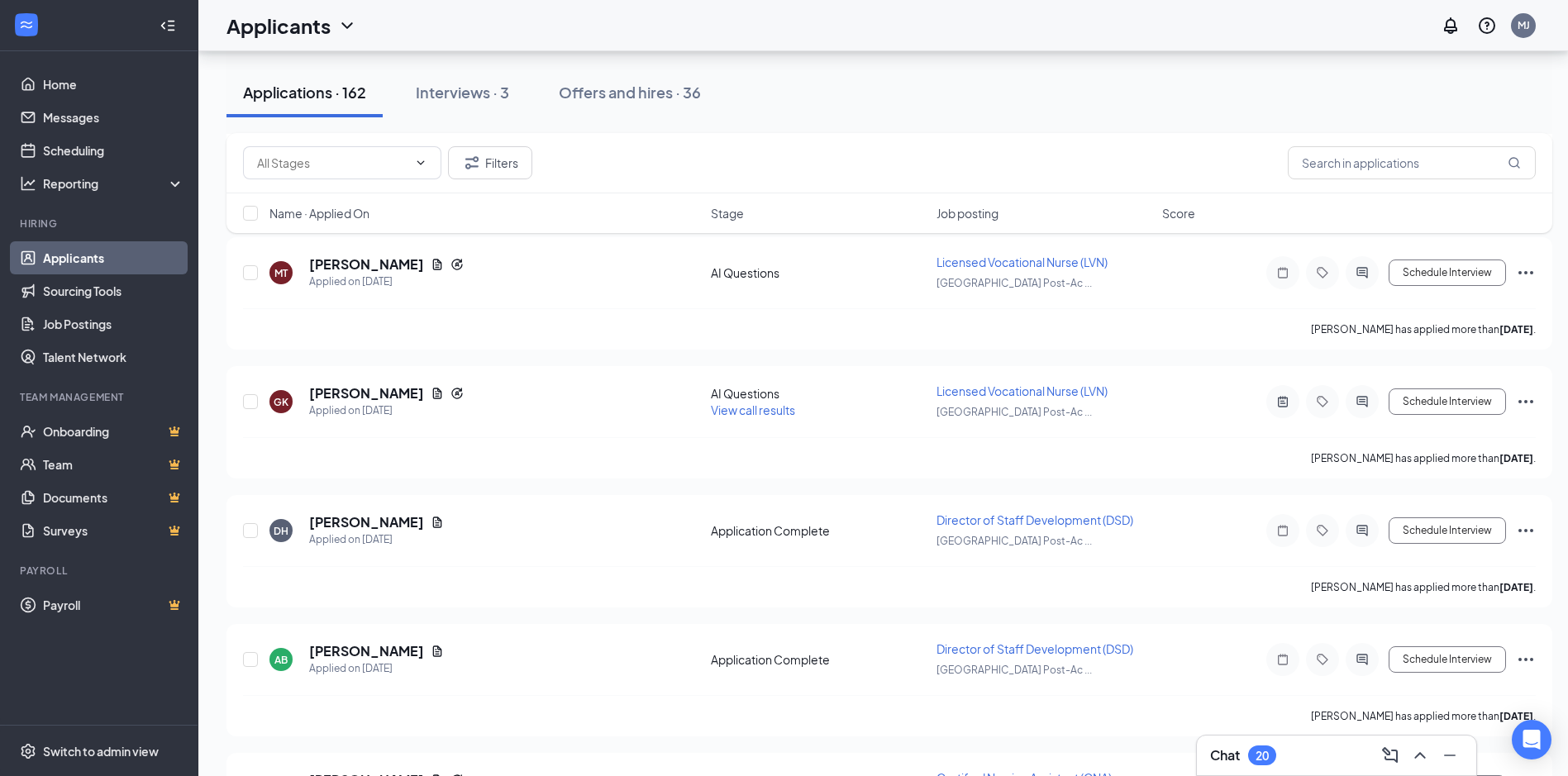
click at [628, 495] on div "DH [PERSON_NAME] Applied on [DATE] Application Complete Director of Staff Devel…" at bounding box center [889, 551] width 1325 height 113
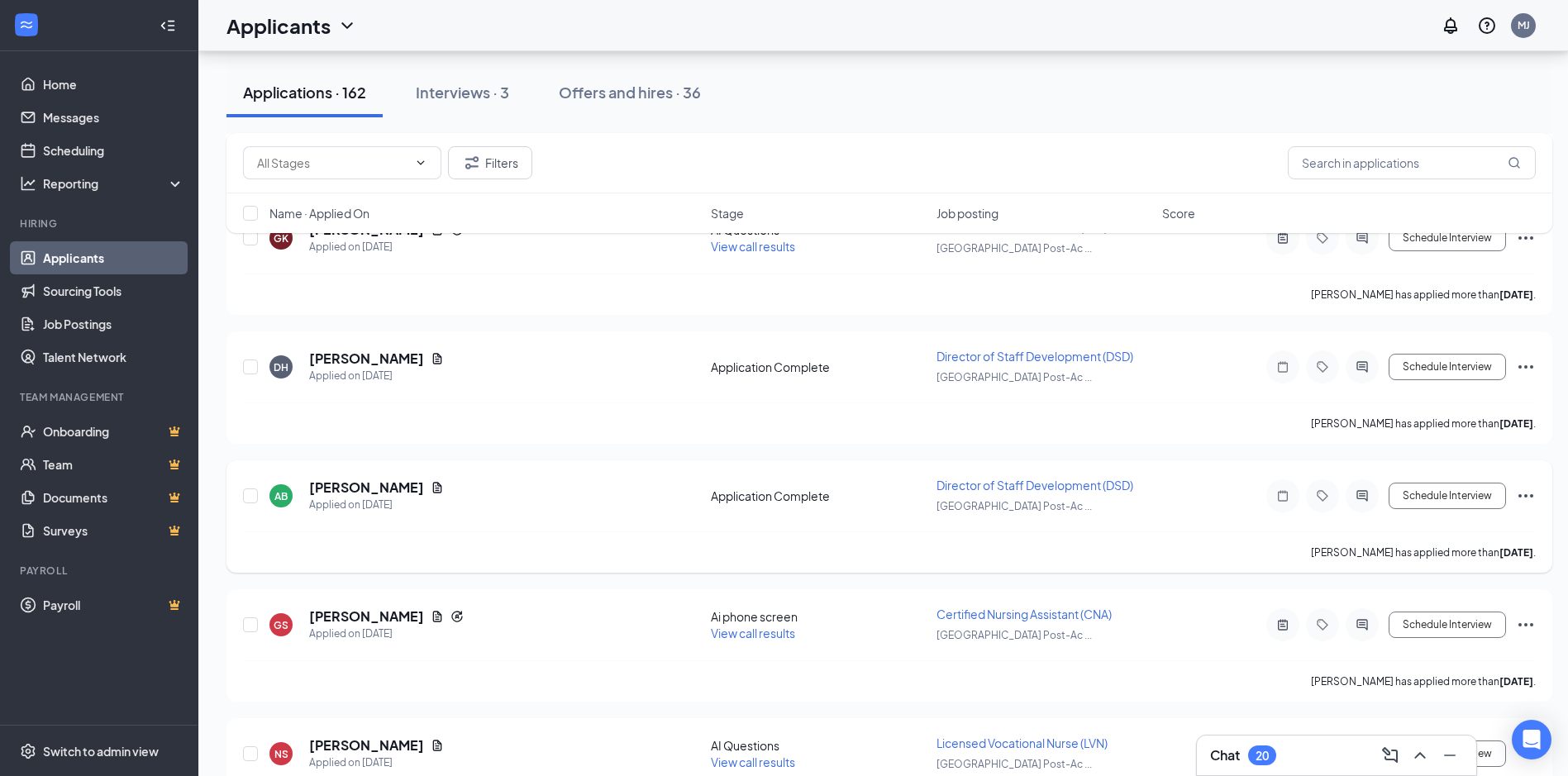
scroll to position [2148, 0]
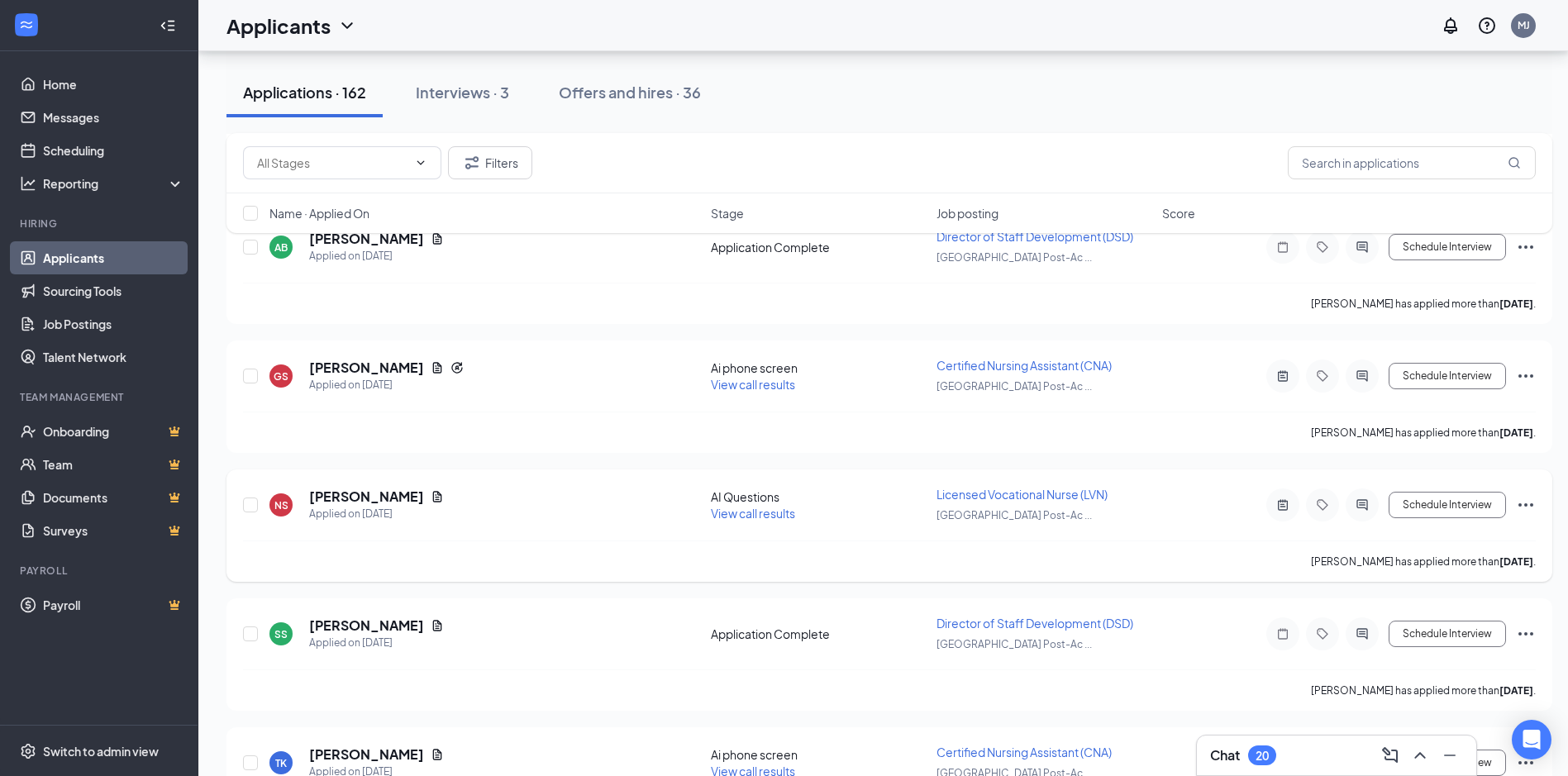
scroll to position [2397, 0]
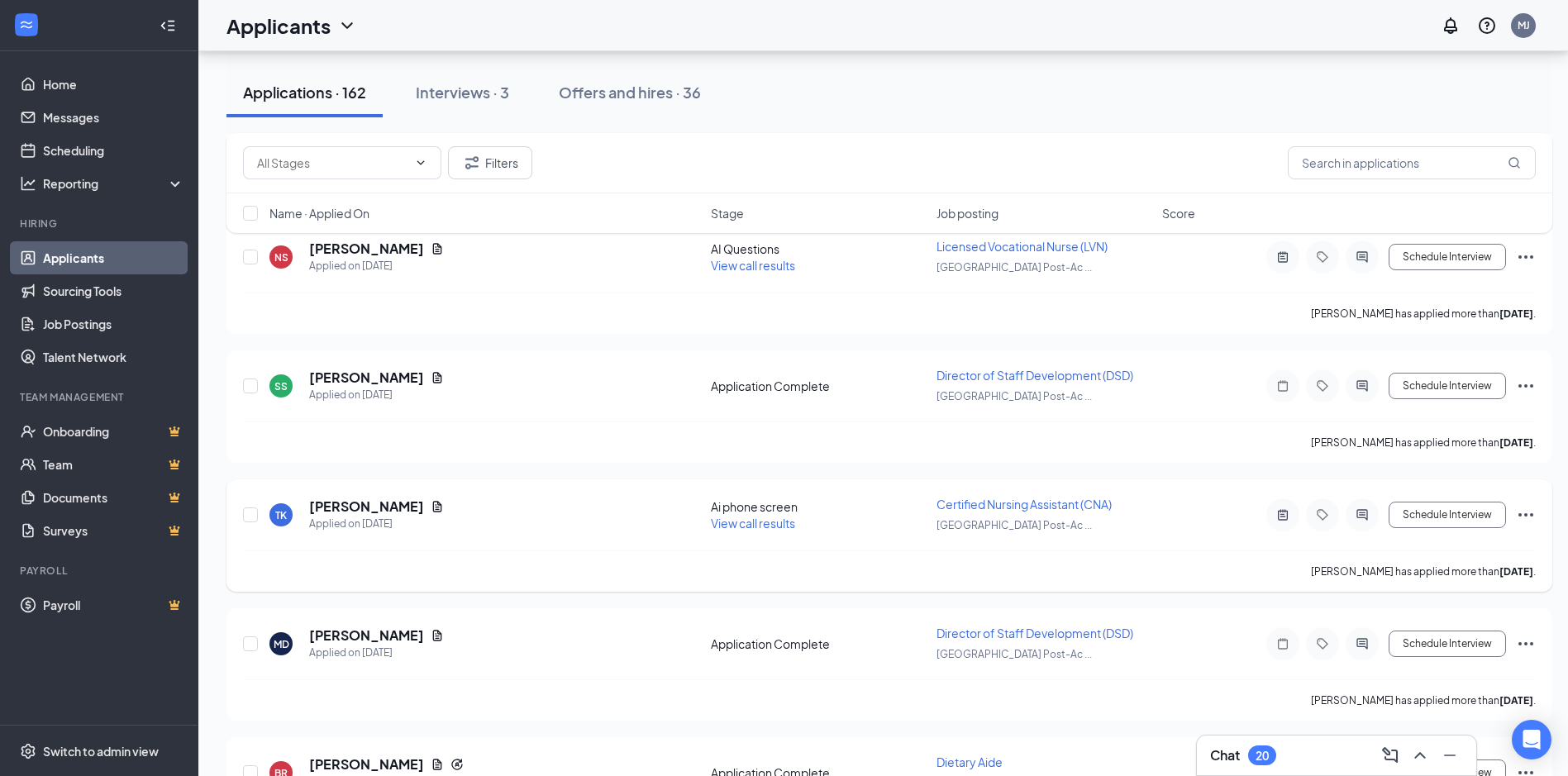
scroll to position [2645, 0]
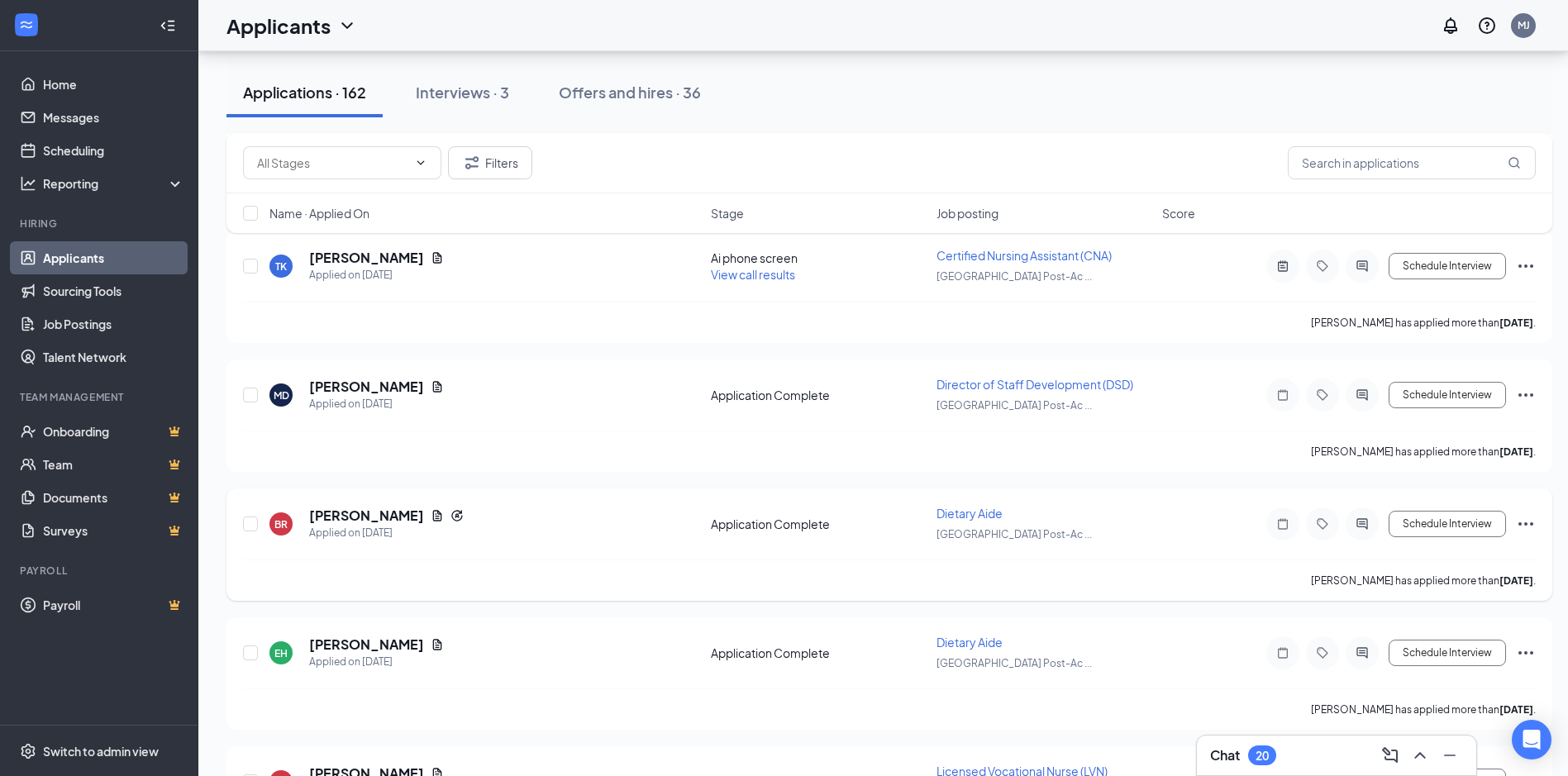
scroll to position [3058, 0]
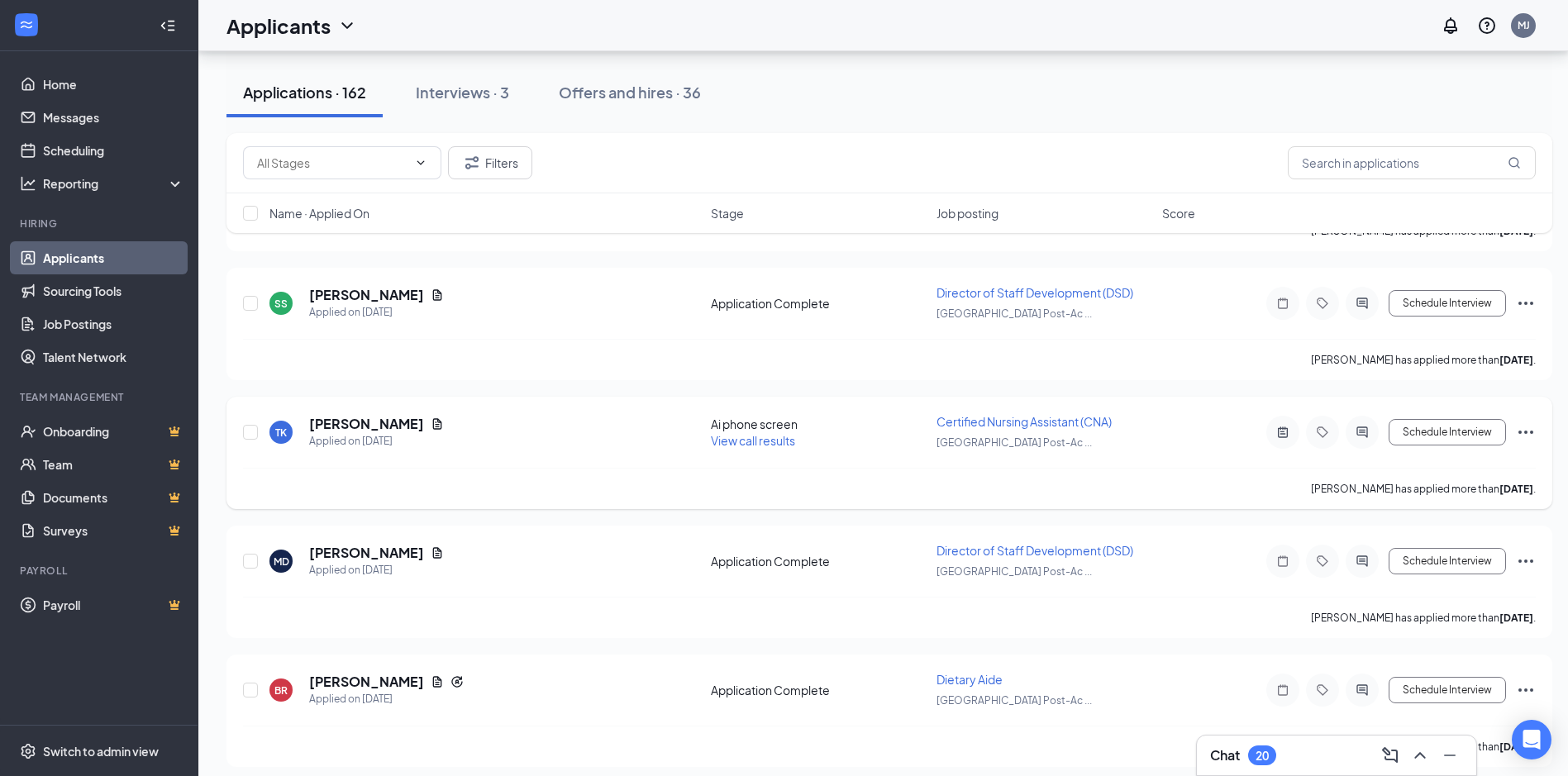
scroll to position [2727, 0]
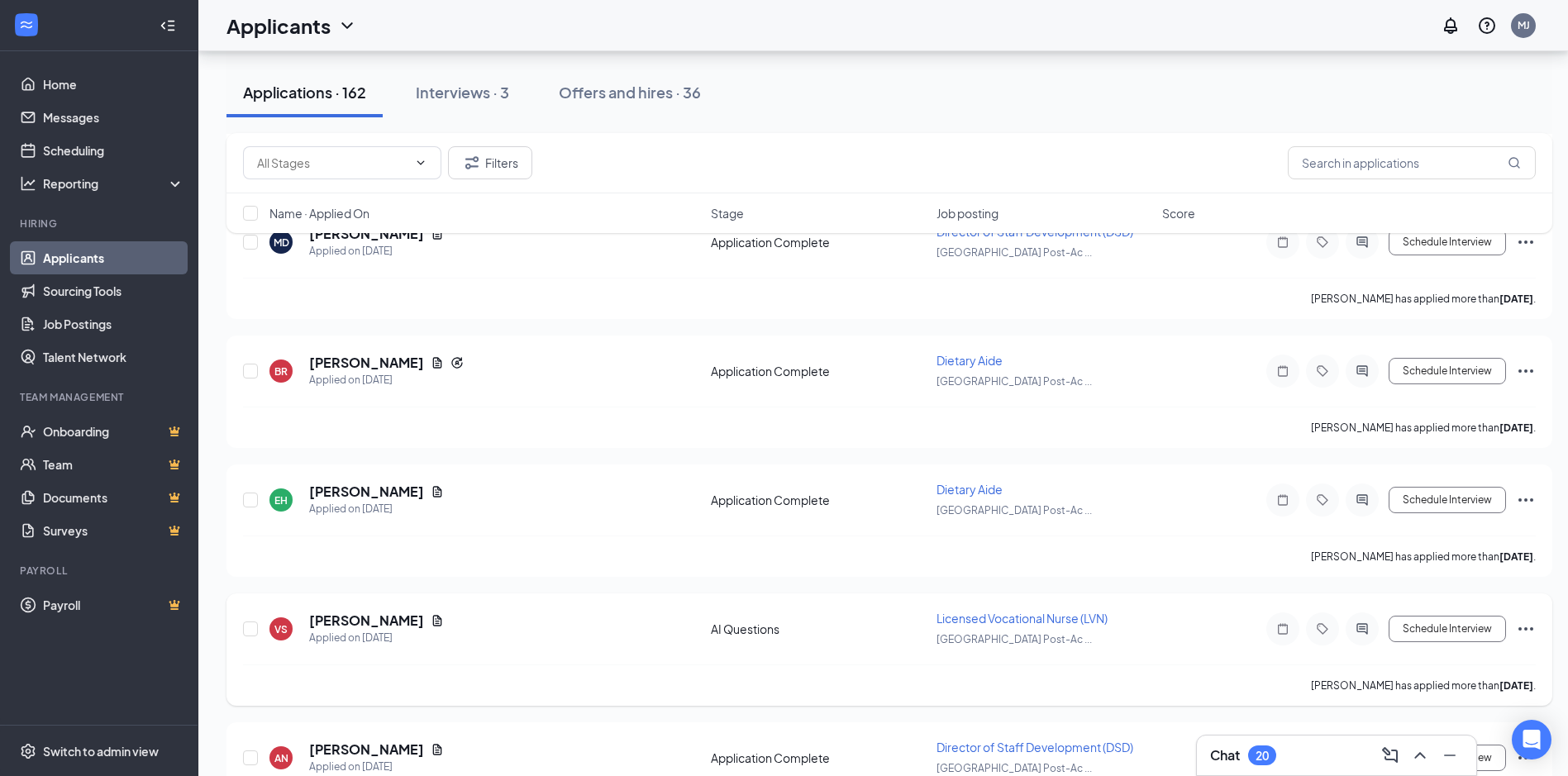
scroll to position [3140, 0]
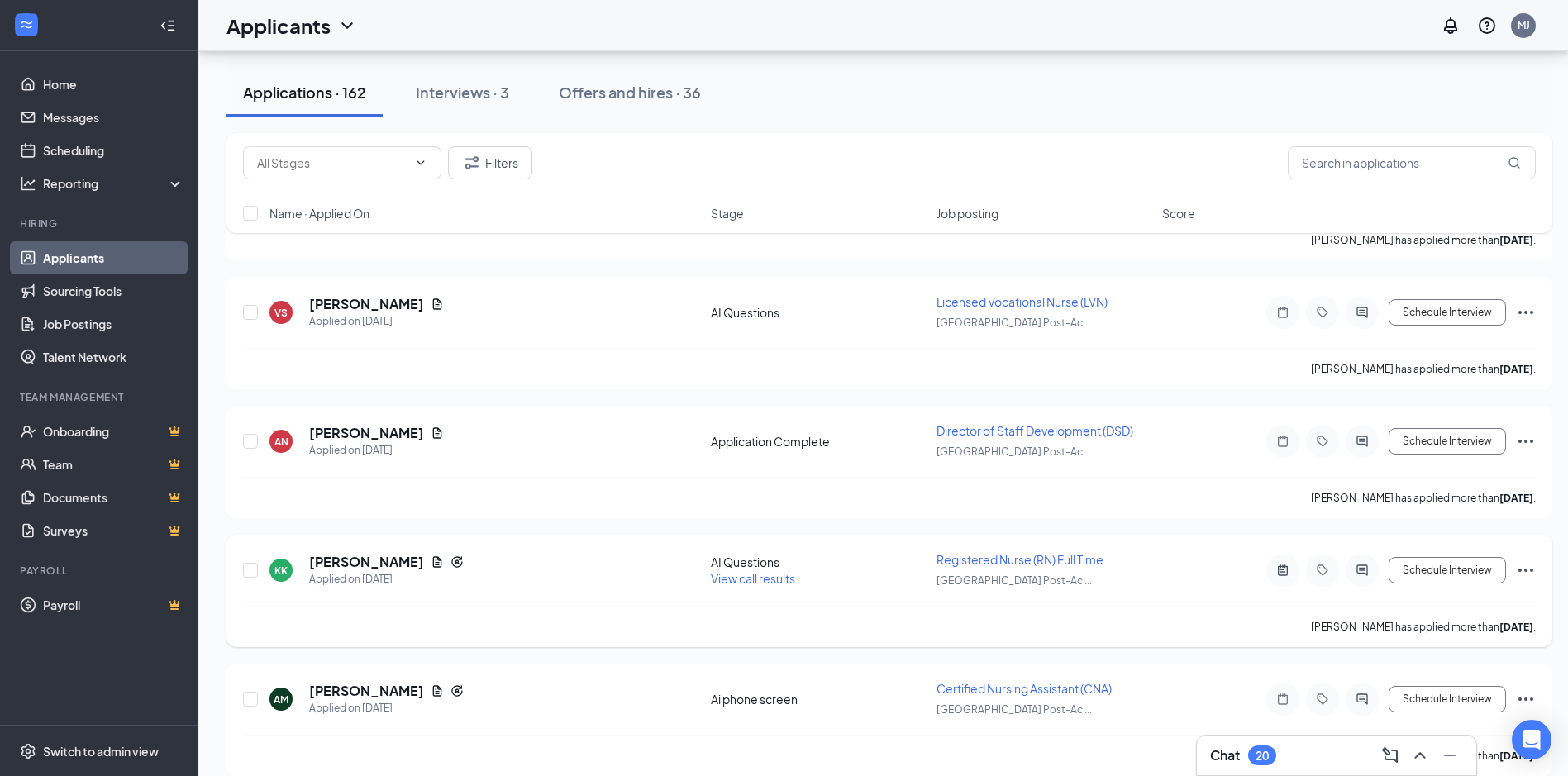
scroll to position [3388, 0]
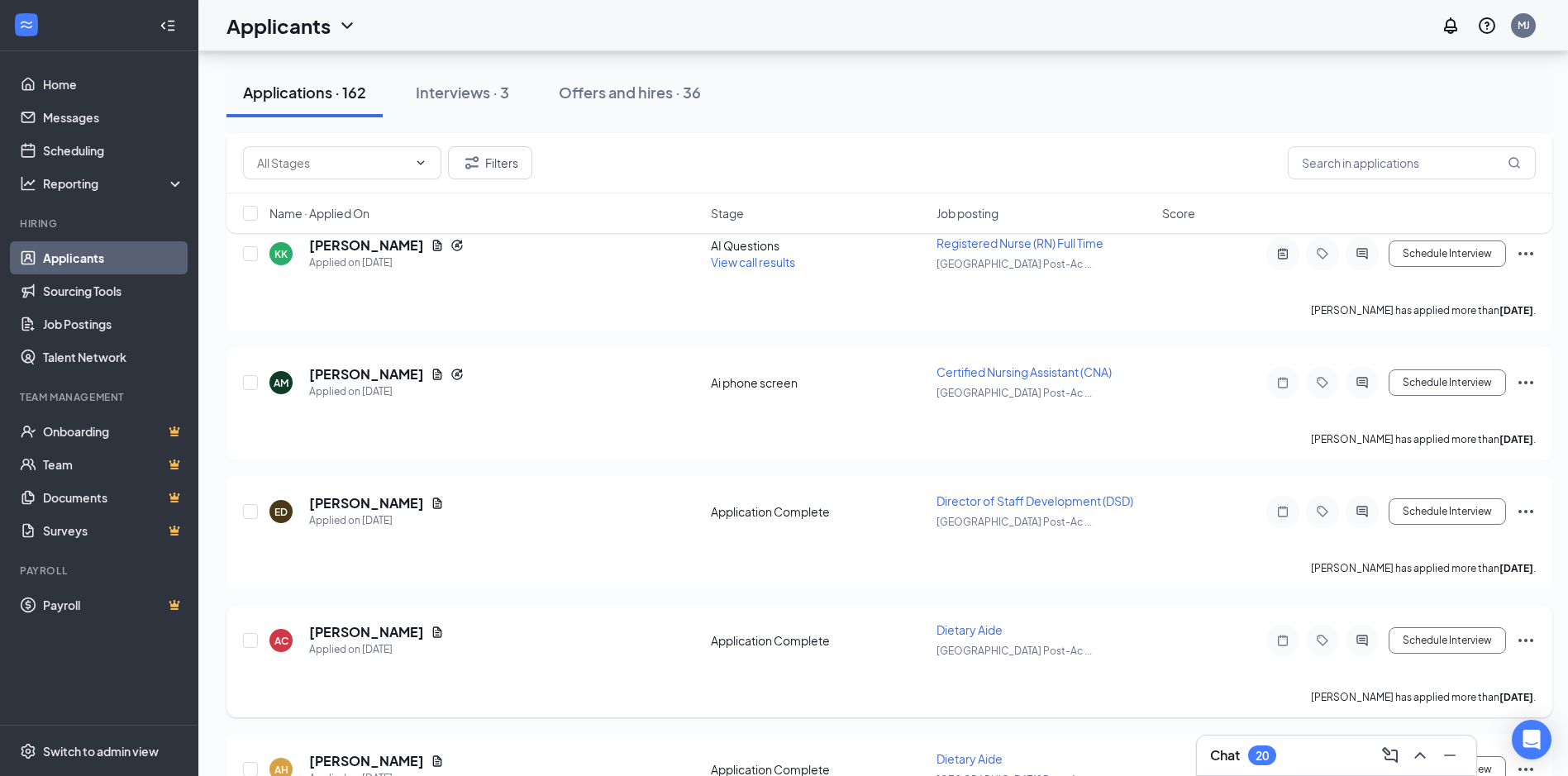
scroll to position [3719, 0]
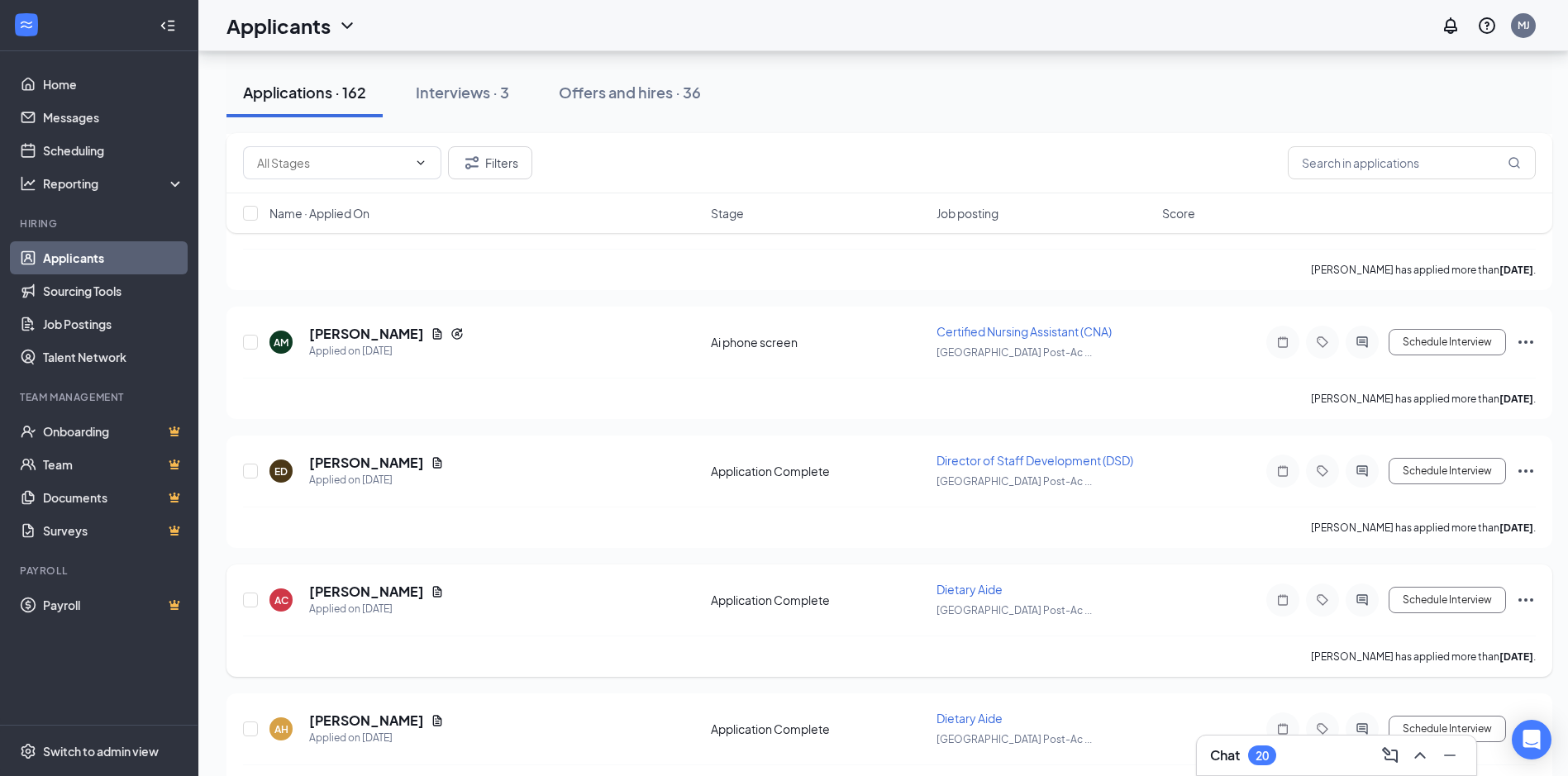
click at [538, 565] on div "AC [PERSON_NAME] Applied on [DATE] Application Complete Dietary Aide [GEOGRAPHI…" at bounding box center [889, 621] width 1325 height 113
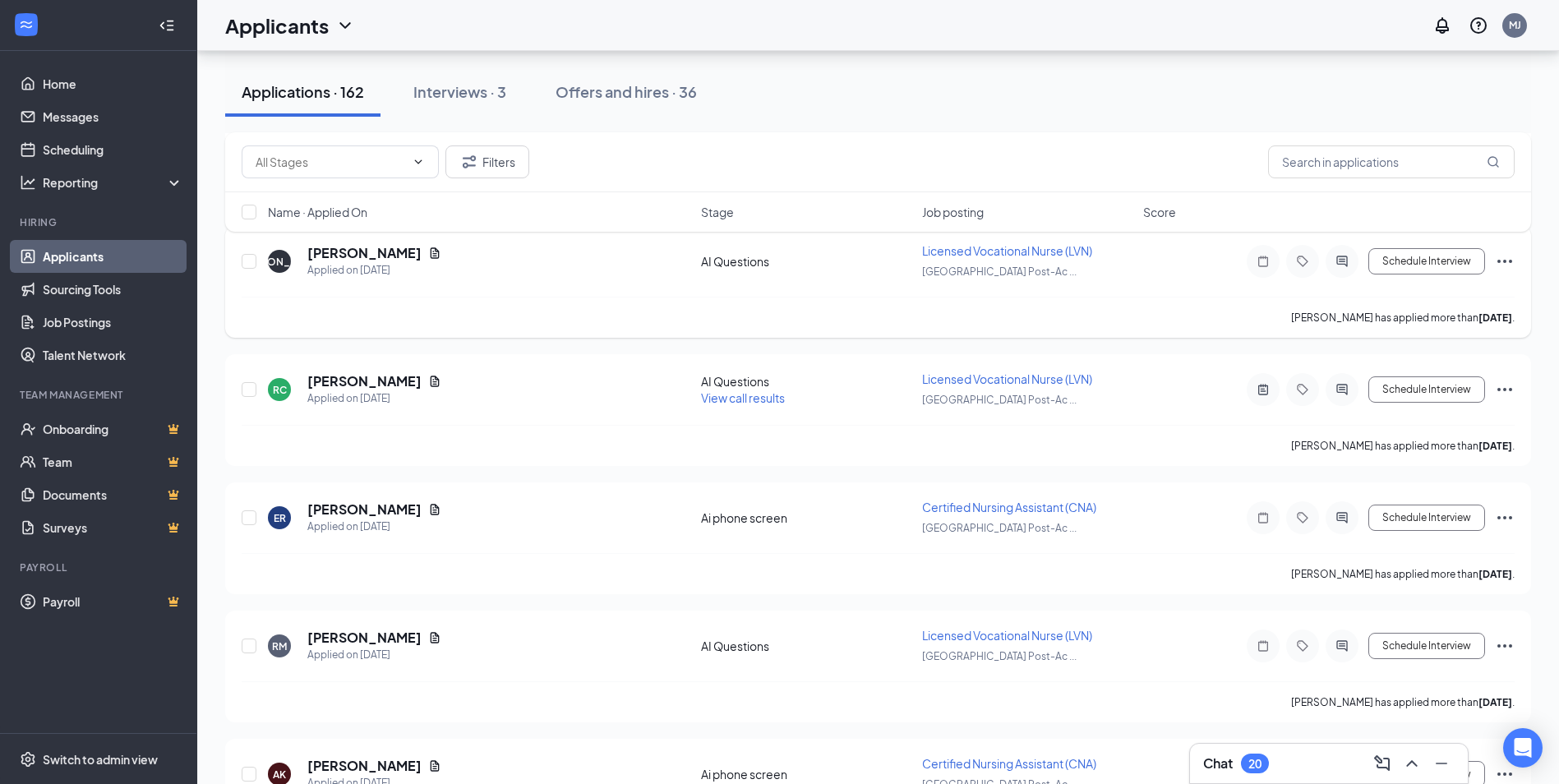
scroll to position [986, 0]
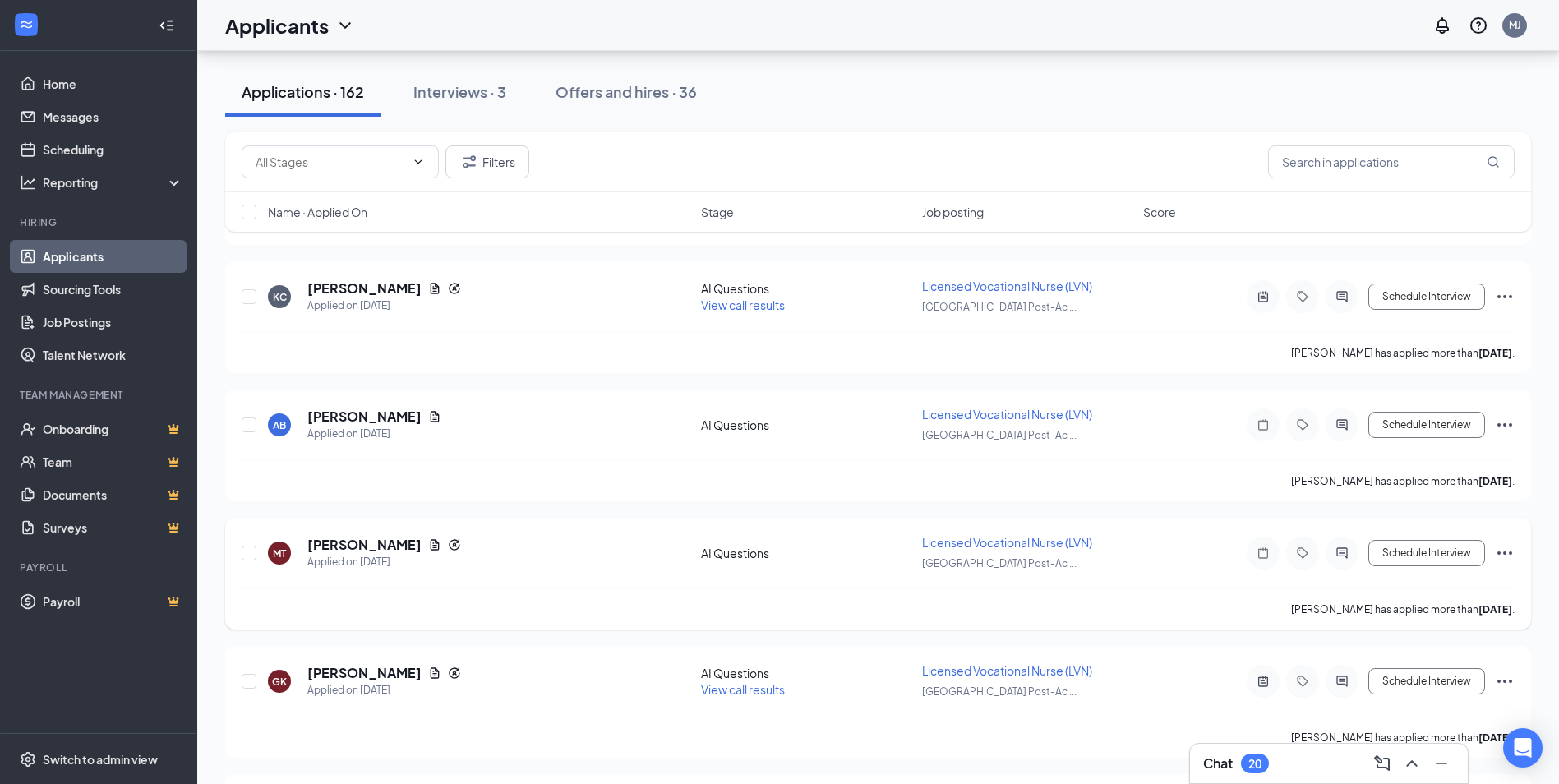
scroll to position [1808, 0]
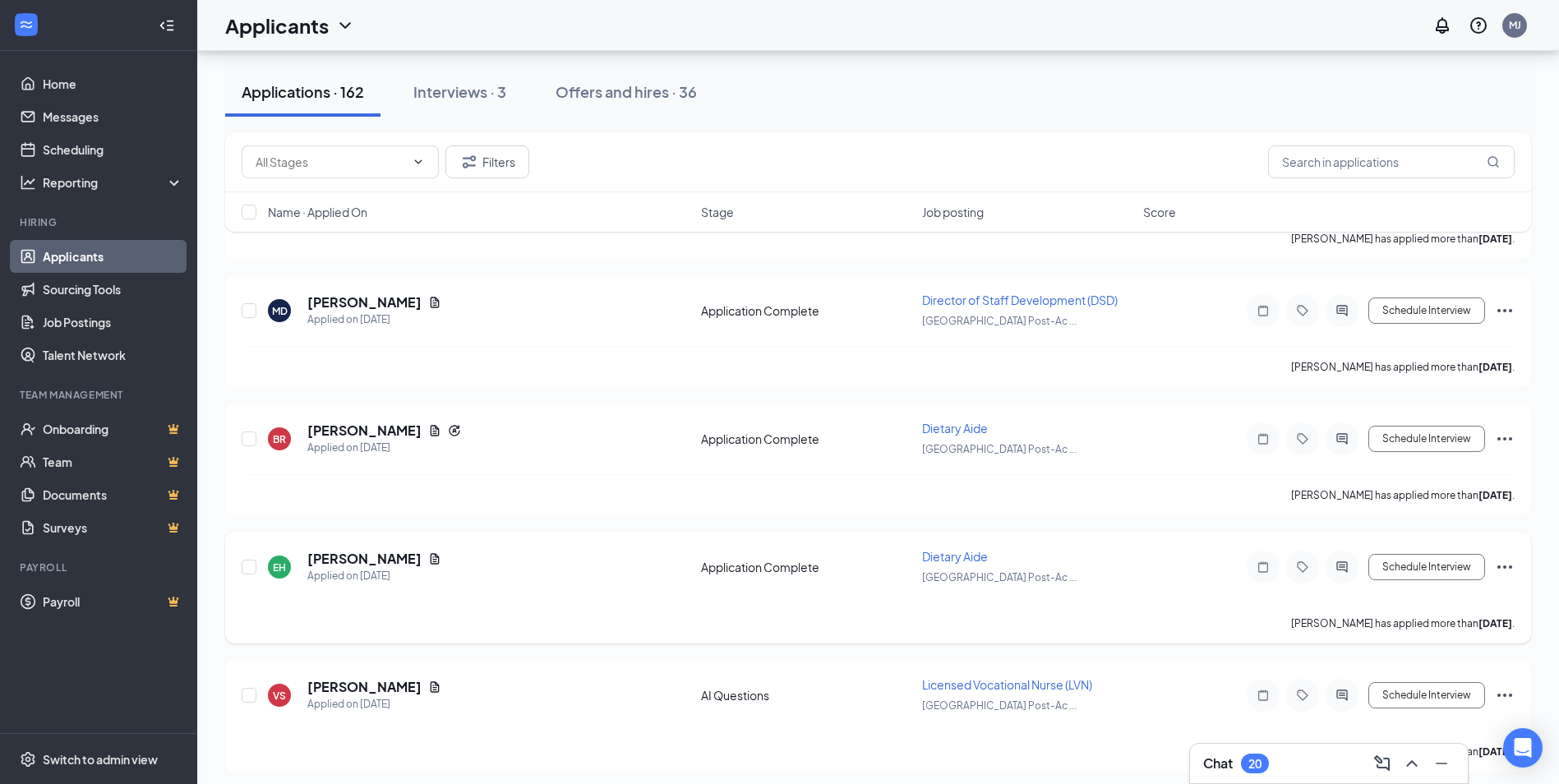
scroll to position [3040, 0]
